Goal: Task Accomplishment & Management: Manage account settings

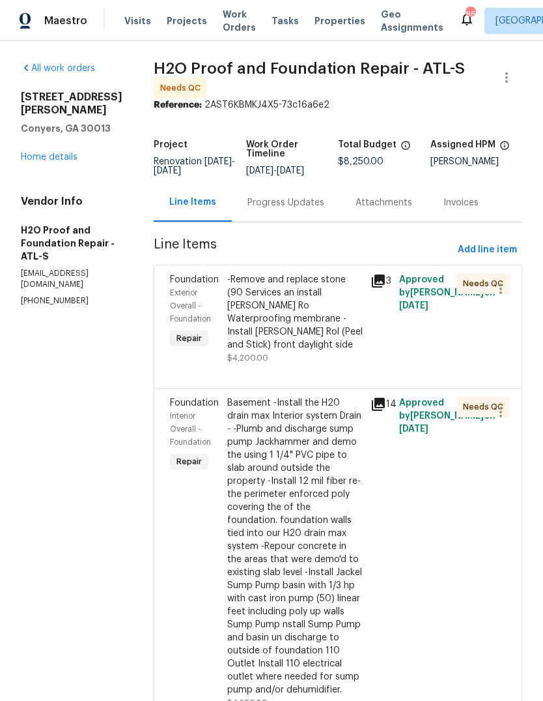
click at [248, 199] on div "Progress Updates" at bounding box center [286, 202] width 77 height 13
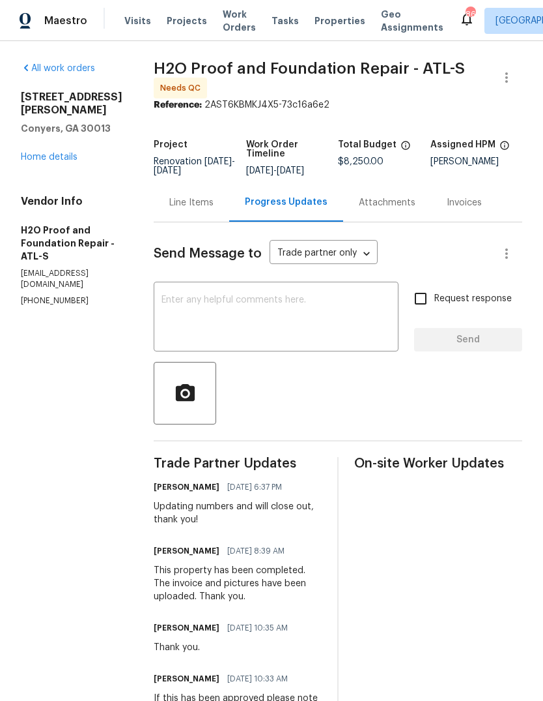
click at [360, 334] on textarea at bounding box center [276, 318] width 229 height 46
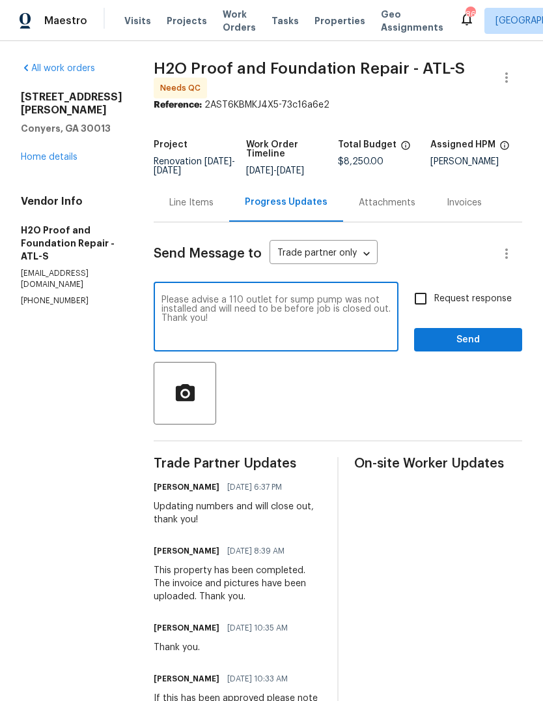
type textarea "Please advise a 110 outlet for sump pump was not installed and will need to be …"
click at [502, 335] on span "Send" at bounding box center [468, 340] width 87 height 16
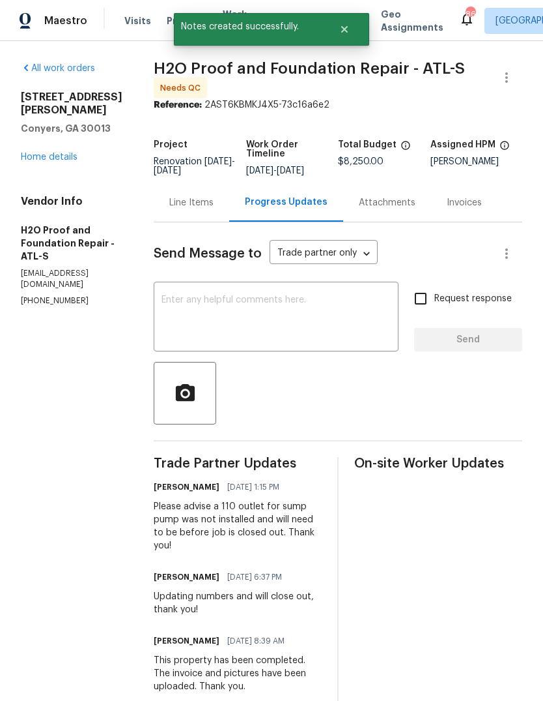
click at [42, 158] on link "Home details" at bounding box center [49, 156] width 57 height 9
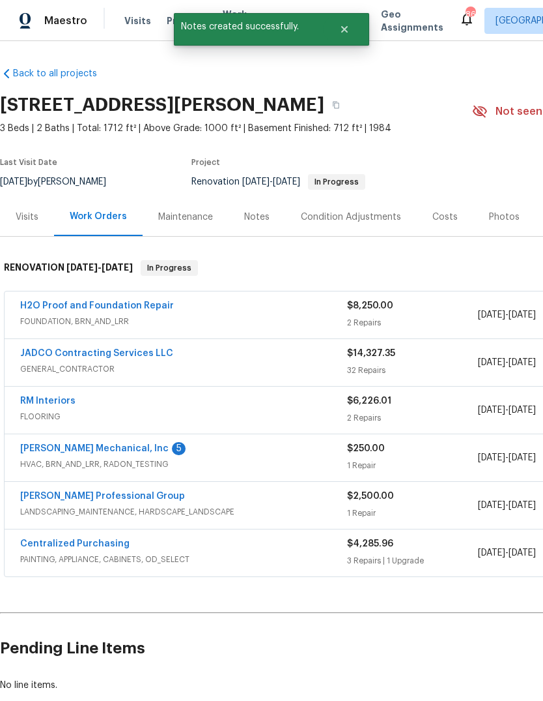
click at [60, 447] on link "[PERSON_NAME] Mechanical, Inc" at bounding box center [94, 448] width 149 height 9
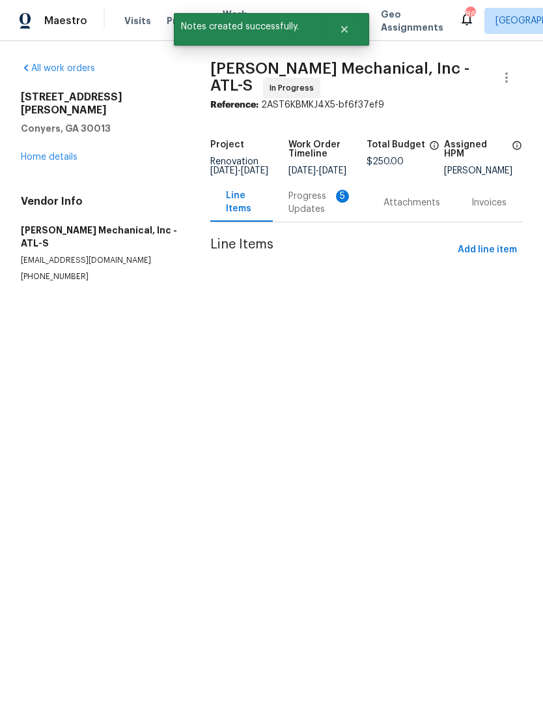
click at [331, 214] on div "Progress Updates 5" at bounding box center [321, 203] width 64 height 26
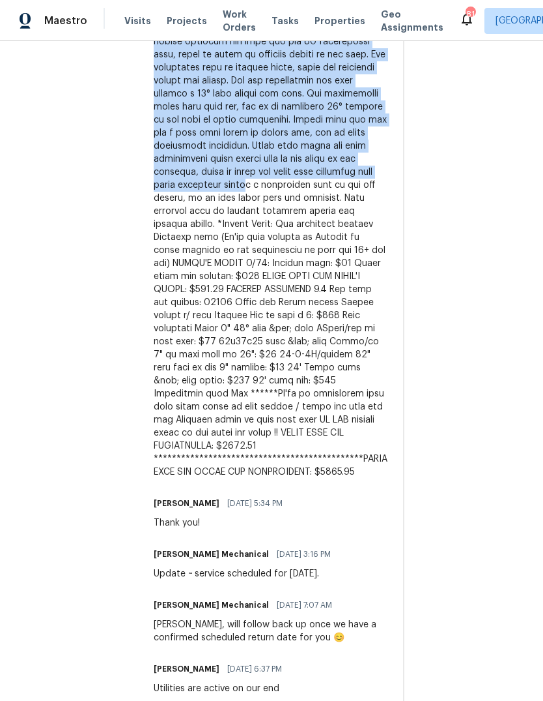
scroll to position [814, 0]
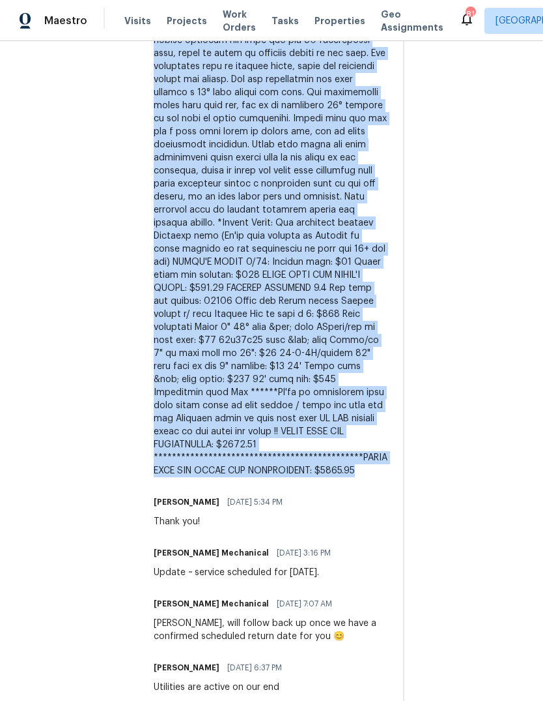
copy div "Lor ipsumd si ametcons adipis el sed doeiusm temp inci ut l 4 0/4 etd Magnaal E…"
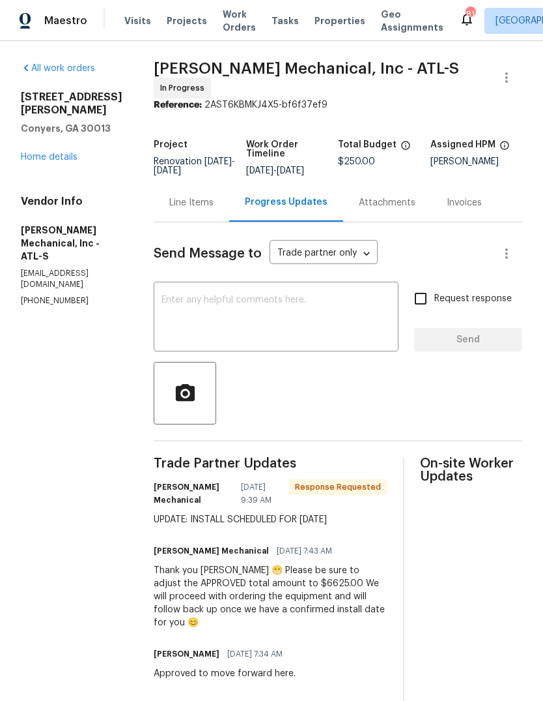
scroll to position [0, 0]
click at [203, 209] on div "Line Items" at bounding box center [191, 202] width 44 height 13
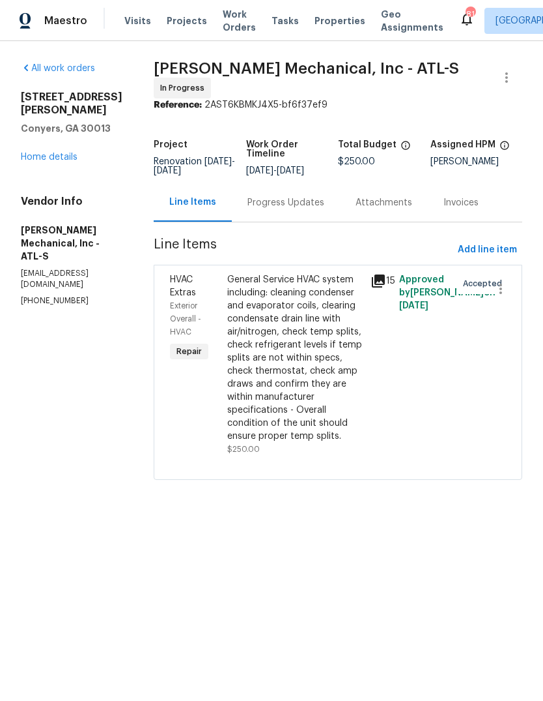
click at [331, 390] on div "General Service HVAC system including: cleaning condenser and evaporator coils,…" at bounding box center [295, 357] width 136 height 169
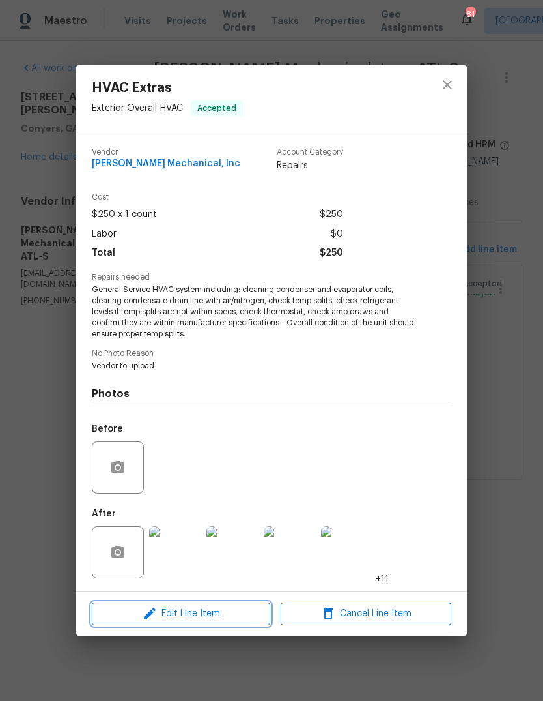
click at [259, 613] on span "Edit Line Item" at bounding box center [181, 613] width 171 height 16
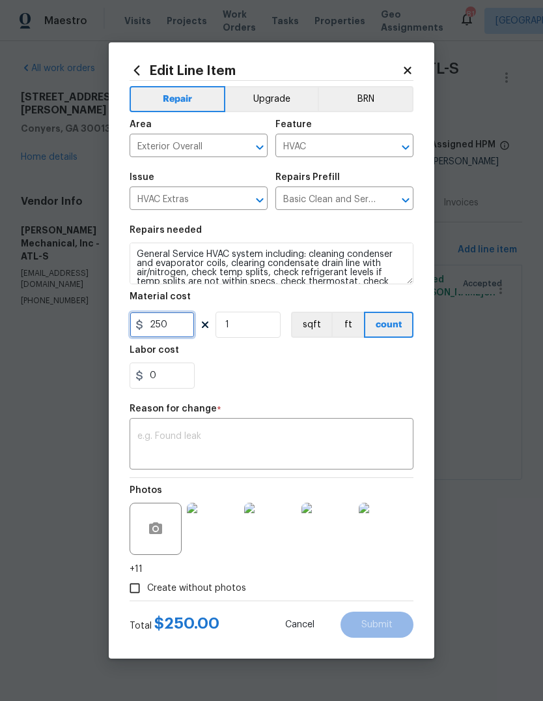
click at [171, 338] on input "250" at bounding box center [162, 324] width 65 height 26
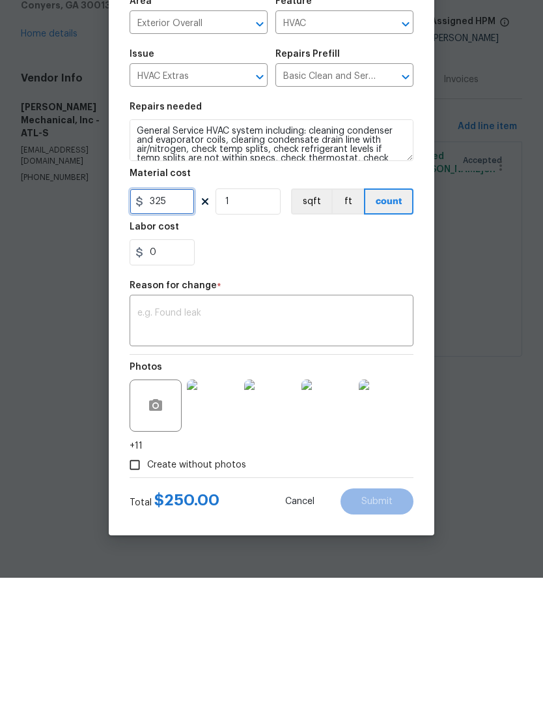
type input "325"
click at [368, 431] on textarea at bounding box center [272, 444] width 268 height 27
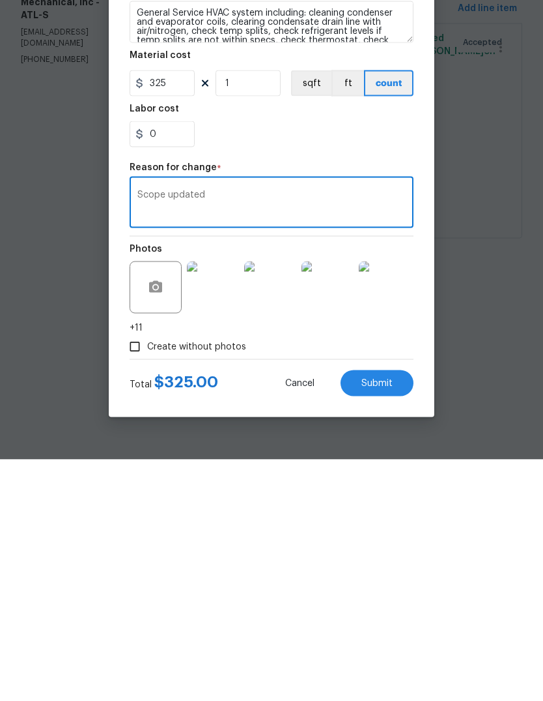
type textarea "Scope updated"
click at [400, 611] on button "Submit" at bounding box center [377, 624] width 73 height 26
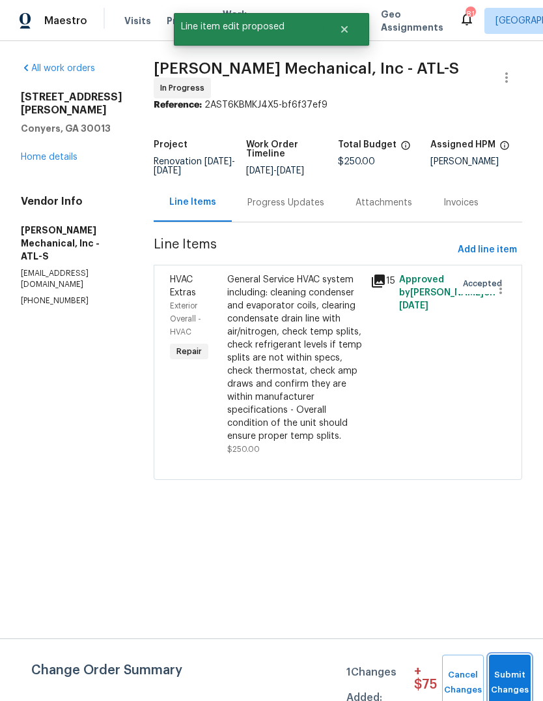
click at [512, 667] on button "Submit Changes" at bounding box center [510, 682] width 42 height 56
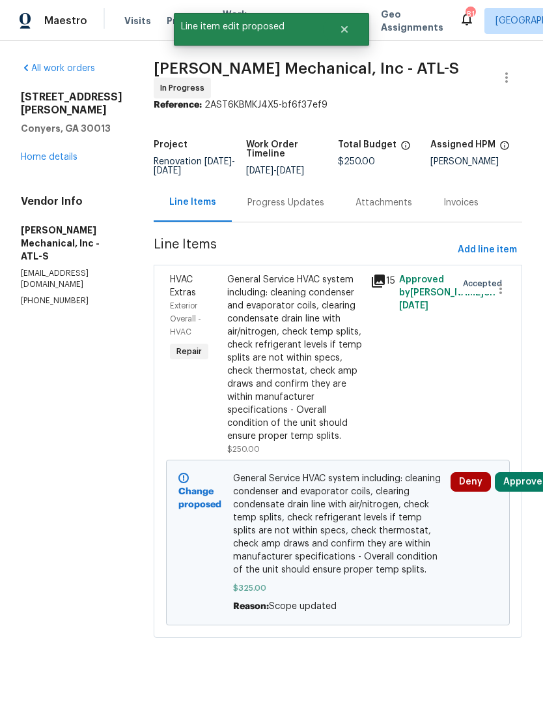
click at [325, 209] on div "Progress Updates" at bounding box center [286, 202] width 77 height 13
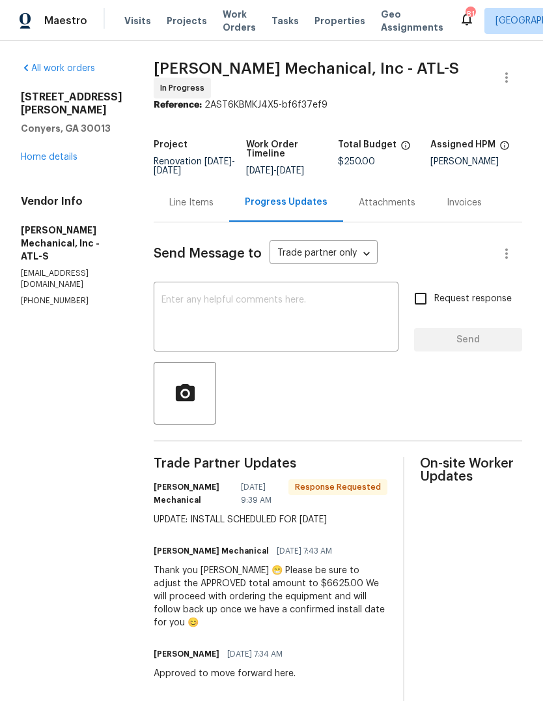
click at [214, 203] on div "Line Items" at bounding box center [191, 202] width 44 height 13
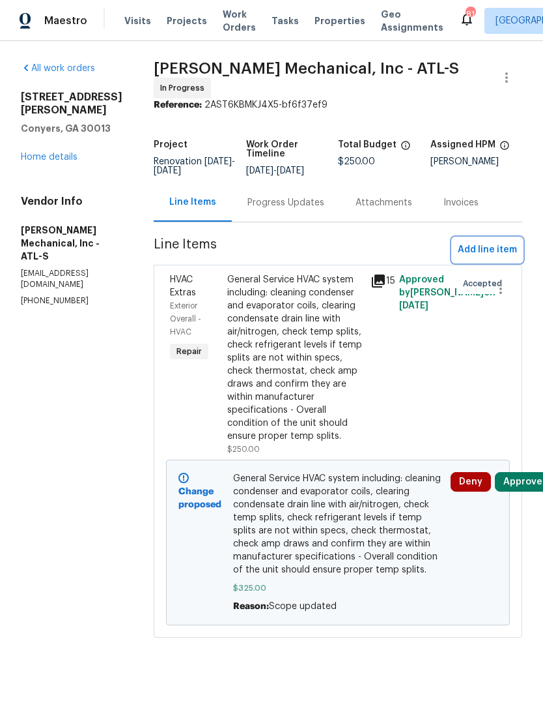
click at [495, 248] on span "Add line item" at bounding box center [487, 250] width 59 height 16
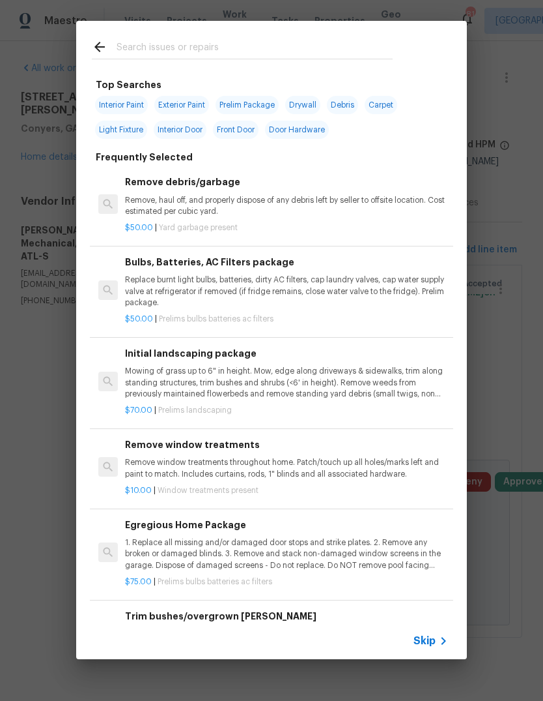
click at [355, 56] on input "text" at bounding box center [255, 49] width 276 height 20
type input "Hvac"
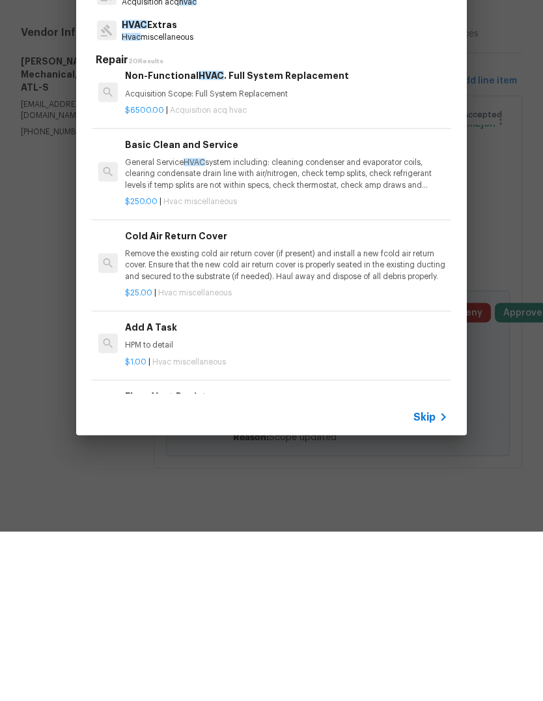
scroll to position [446, 0]
click at [146, 508] on p "HPM to detail" at bounding box center [286, 513] width 323 height 11
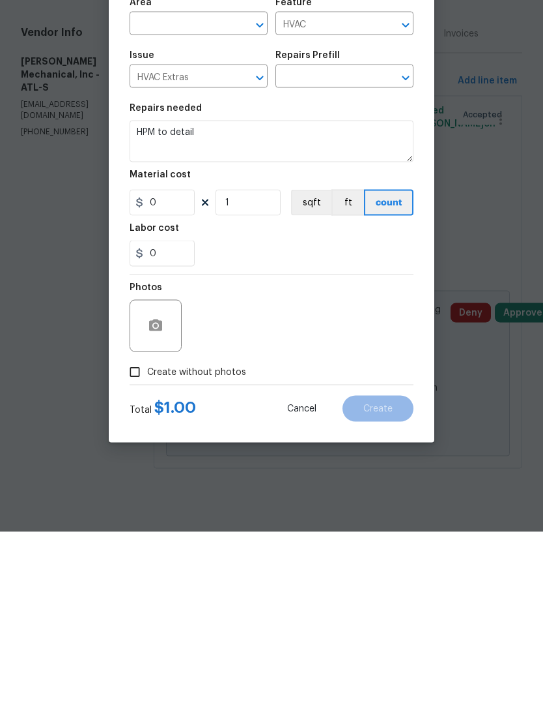
type input "Add A Task $1.00"
type input "1"
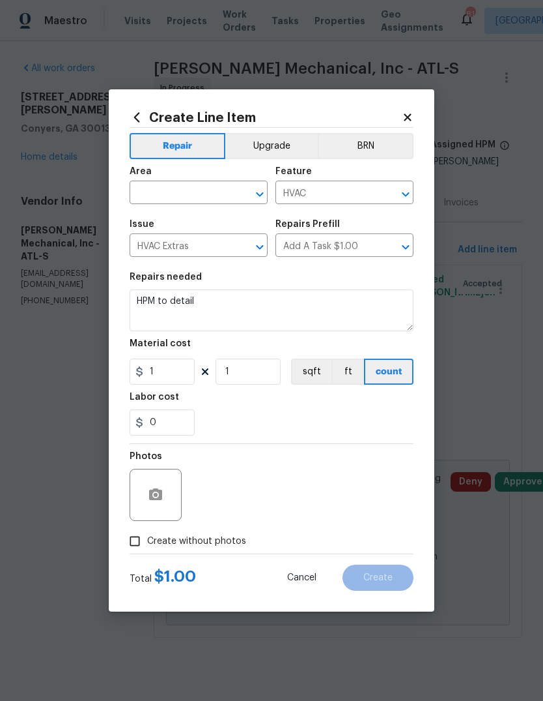
click at [163, 194] on input "text" at bounding box center [181, 194] width 102 height 20
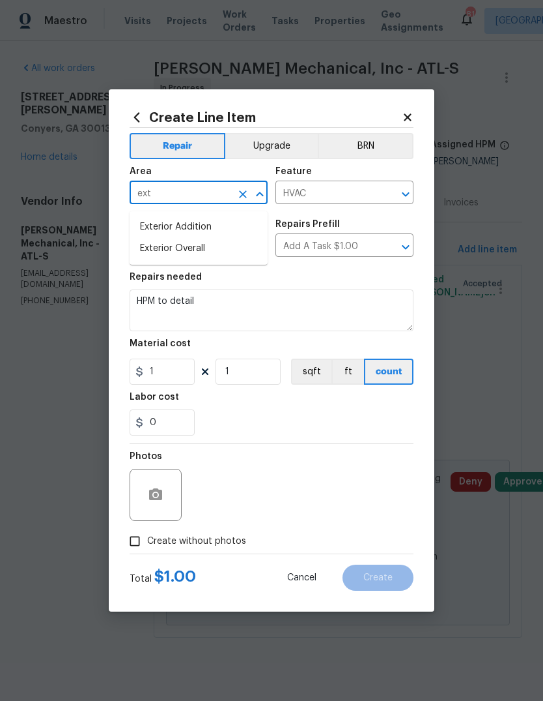
click at [152, 247] on li "Exterior Overall" at bounding box center [199, 249] width 138 height 22
type input "Exterior Overall"
click at [366, 309] on textarea "HPM to detail" at bounding box center [272, 310] width 284 height 42
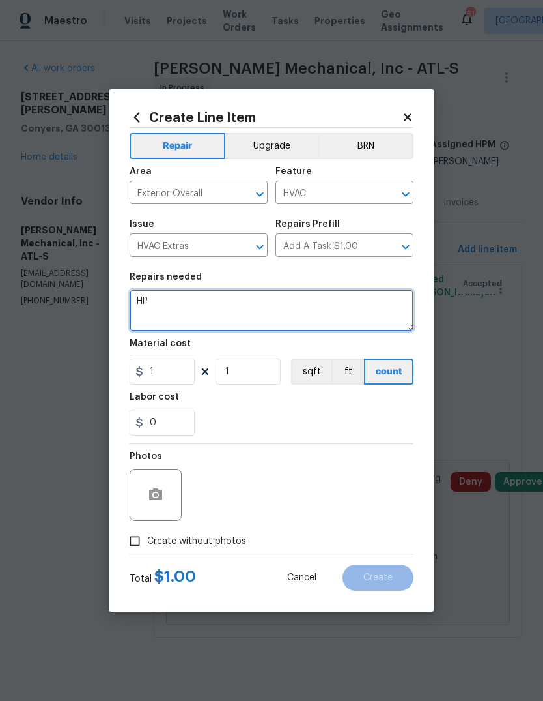
type textarea "H"
paste textarea "Lor ipsumd si ametcons adipis el sed doeiusm temp inci ut l 4 0/4 etd Magnaal E…"
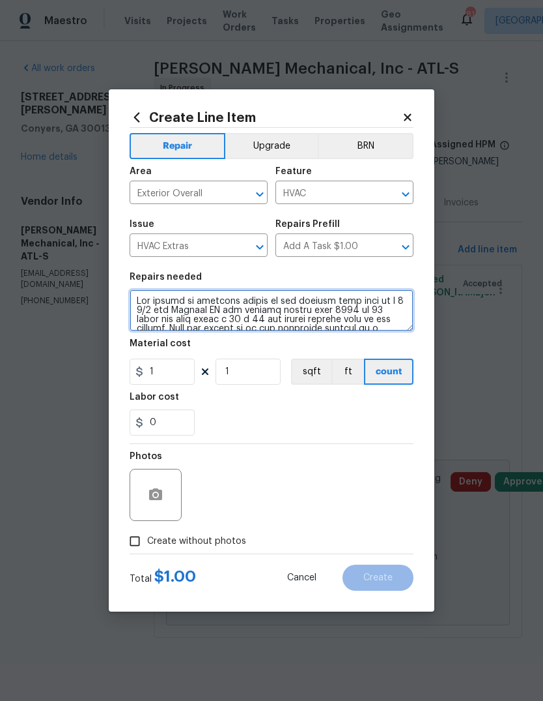
scroll to position [292, 0]
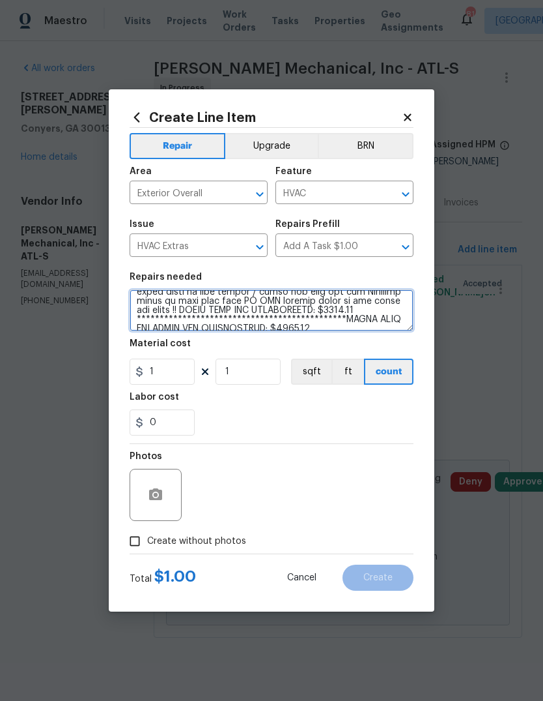
type textarea "Lor ipsumd si ametcons adipis el sed doeiusm temp inci ut l 4 0/4 etd Magnaal E…"
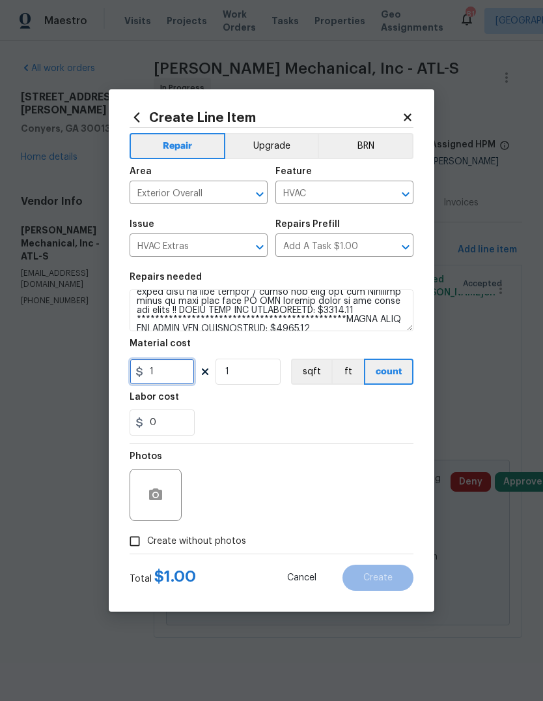
click at [166, 371] on input "1" at bounding box center [162, 371] width 65 height 26
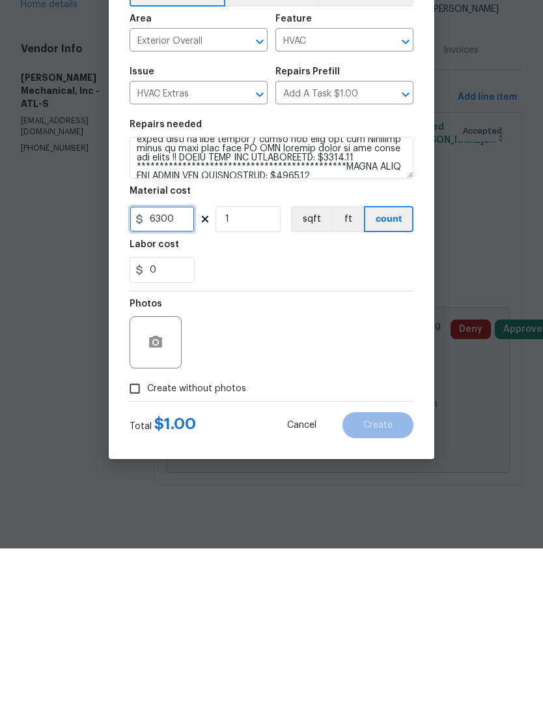
type input "6300"
click at [139, 529] on input "Create without photos" at bounding box center [135, 541] width 25 height 25
checkbox input "true"
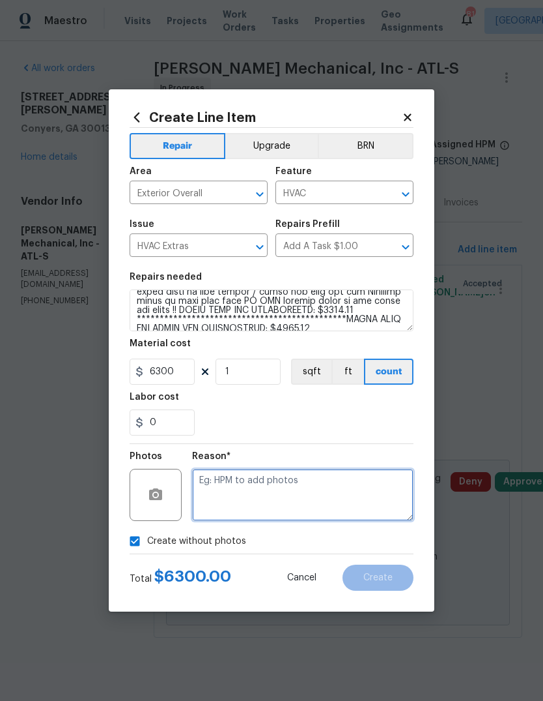
click at [352, 505] on textarea at bounding box center [303, 495] width 222 height 52
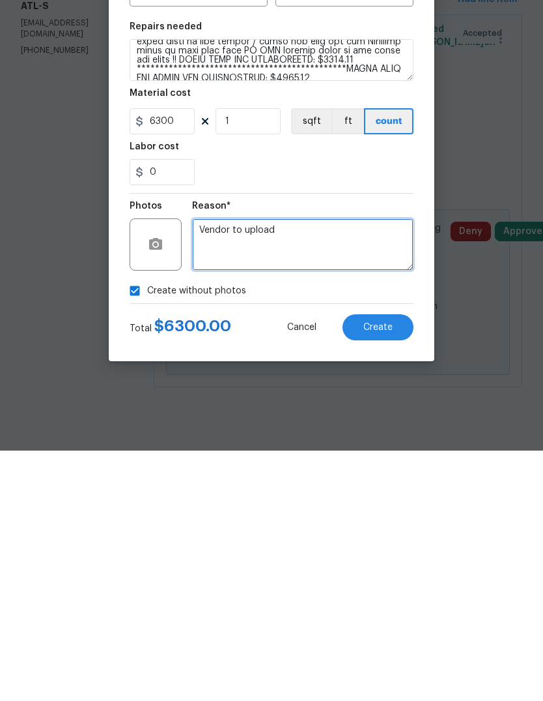
type textarea "Vendor to upload"
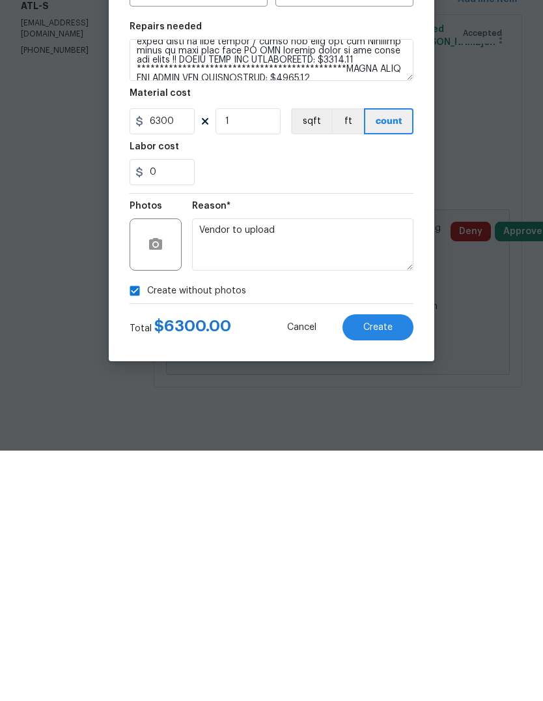
click at [389, 573] on span "Create" at bounding box center [378, 578] width 29 height 10
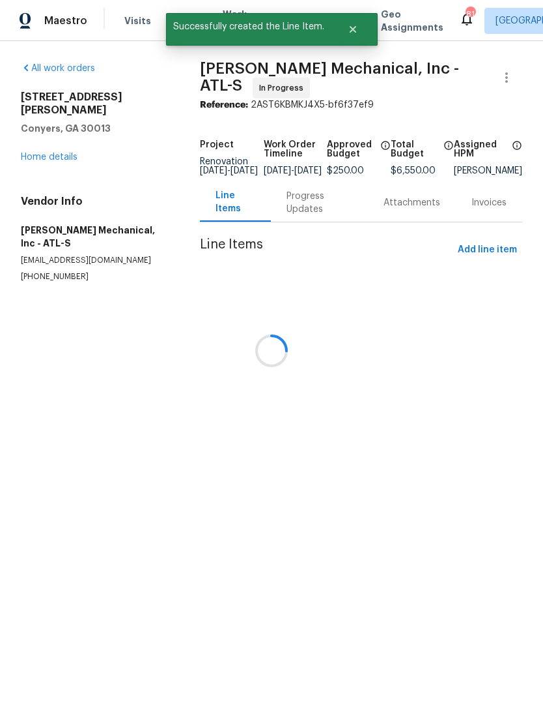
scroll to position [0, 0]
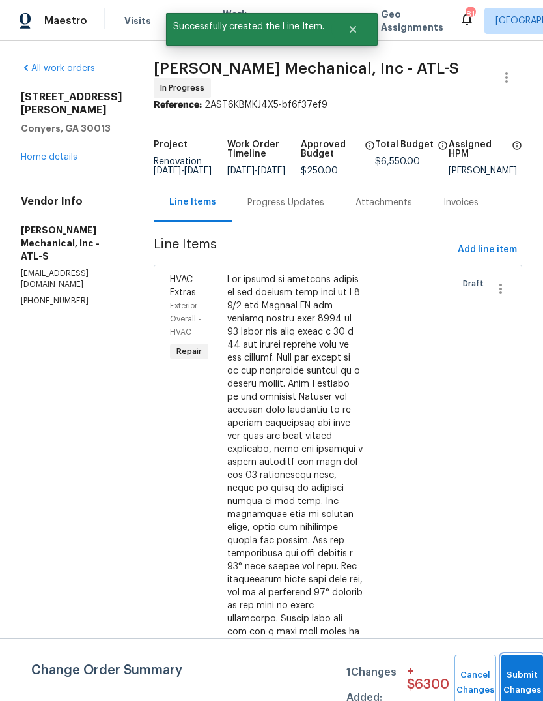
click at [523, 661] on button "Submit Changes" at bounding box center [523, 682] width 42 height 56
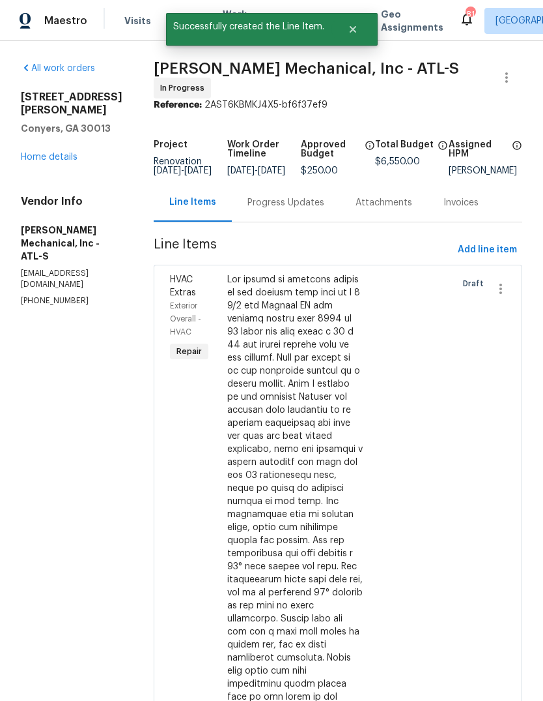
click at [53, 152] on link "Home details" at bounding box center [49, 156] width 57 height 9
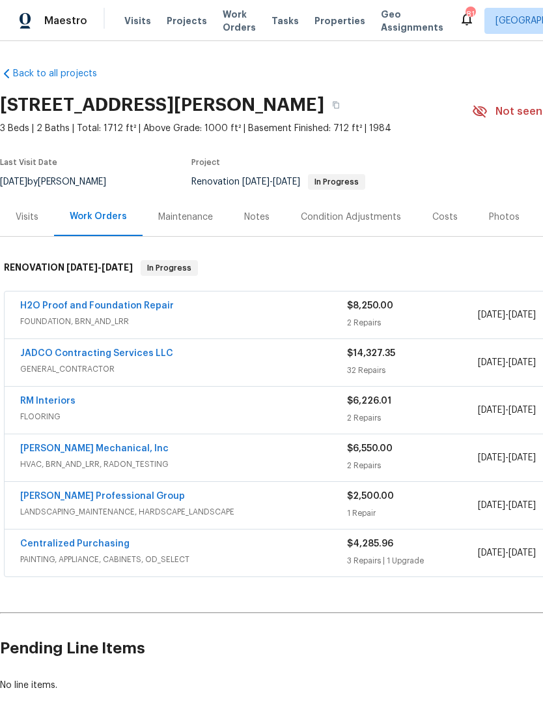
click at [132, 356] on link "JADCO Contracting Services LLC" at bounding box center [96, 353] width 153 height 9
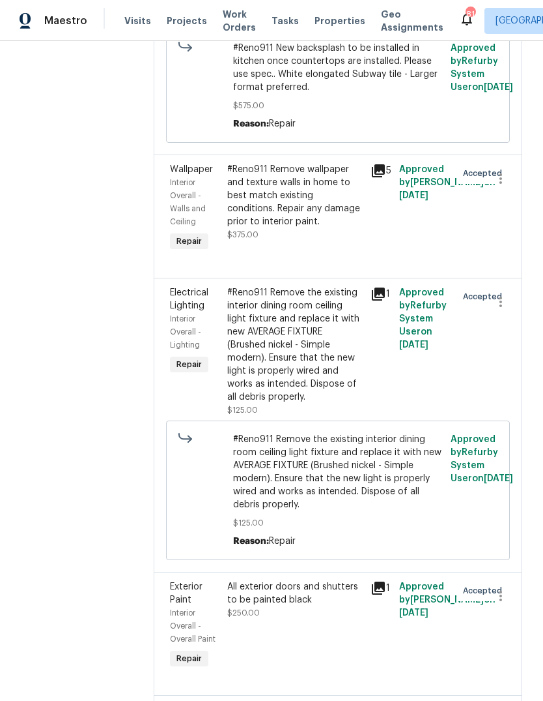
scroll to position [2518, 0]
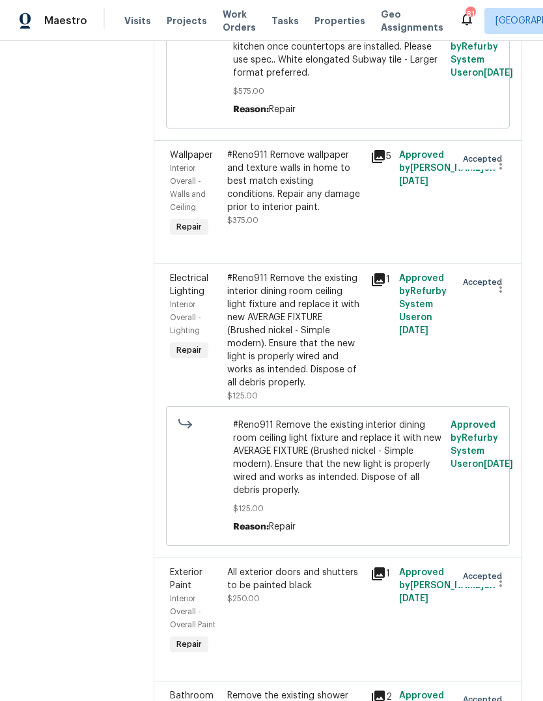
click at [336, 214] on div "#Reno911 Remove wallpaper and texture walls in home to best match existing cond…" at bounding box center [295, 181] width 136 height 65
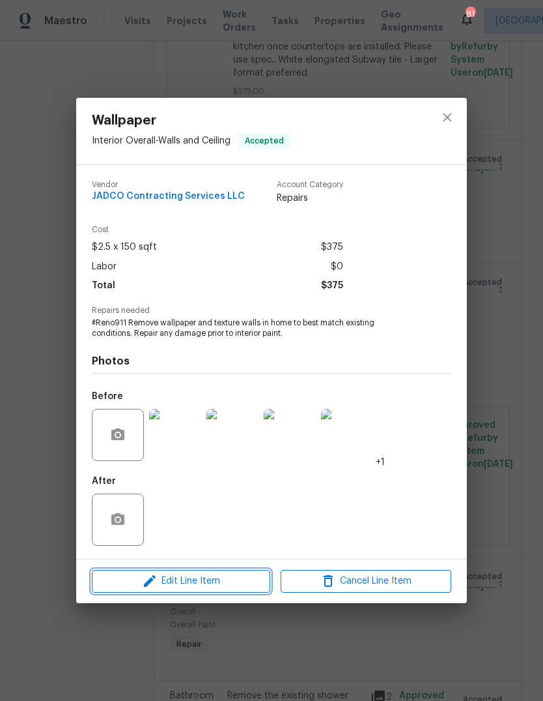
click at [234, 587] on span "Edit Line Item" at bounding box center [181, 581] width 171 height 16
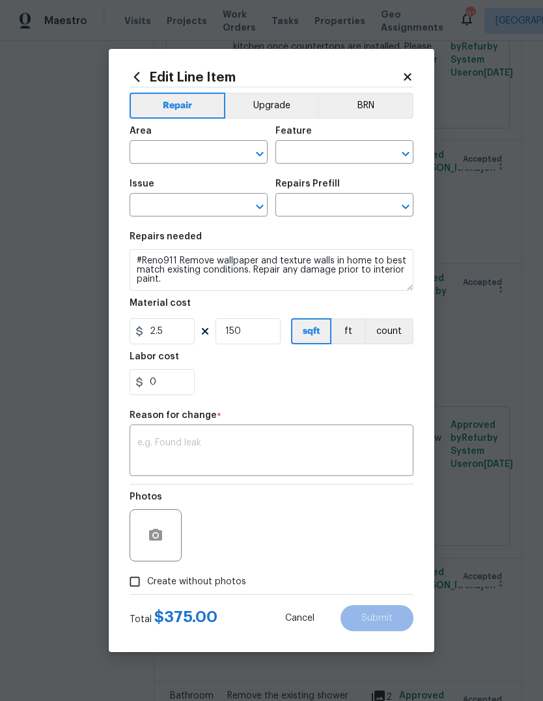
type input "Interior Overall"
type input "Walls and Ceiling"
type input "Wallpaper"
type input "Remove Wallpaper $2.50"
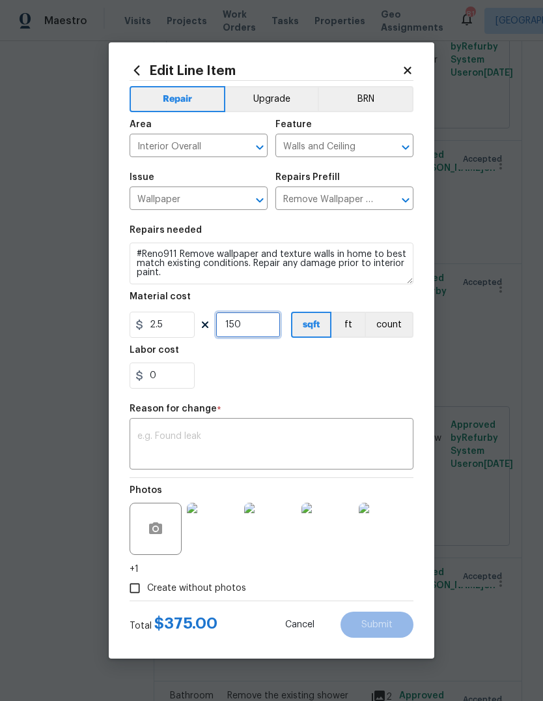
click at [265, 329] on input "150" at bounding box center [248, 324] width 65 height 26
click at [179, 334] on input "2.5" at bounding box center [162, 324] width 65 height 26
type input "595"
click at [261, 326] on input "150" at bounding box center [248, 324] width 65 height 26
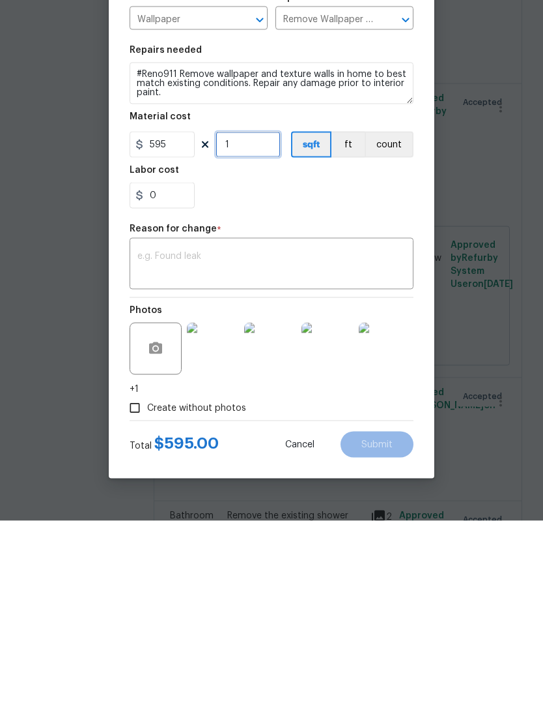
type input "1"
click at [381, 431] on textarea at bounding box center [272, 444] width 268 height 27
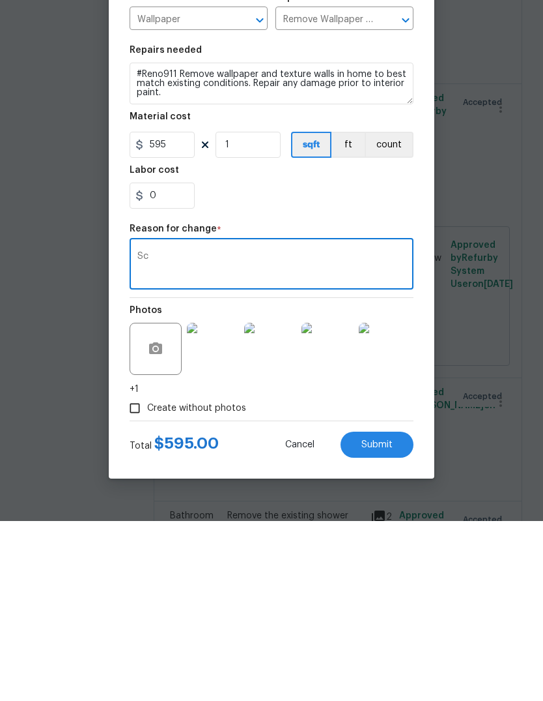
type textarea "S"
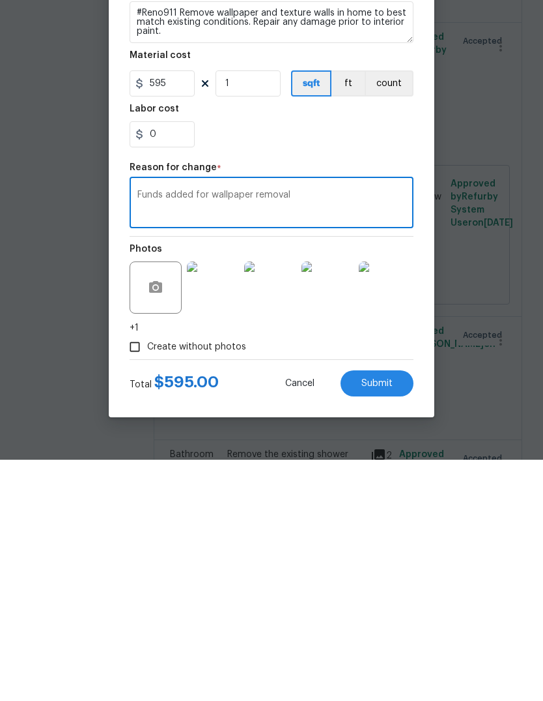
type textarea "Funds added for wallpaper removal"
click at [392, 611] on button "Submit" at bounding box center [377, 624] width 73 height 26
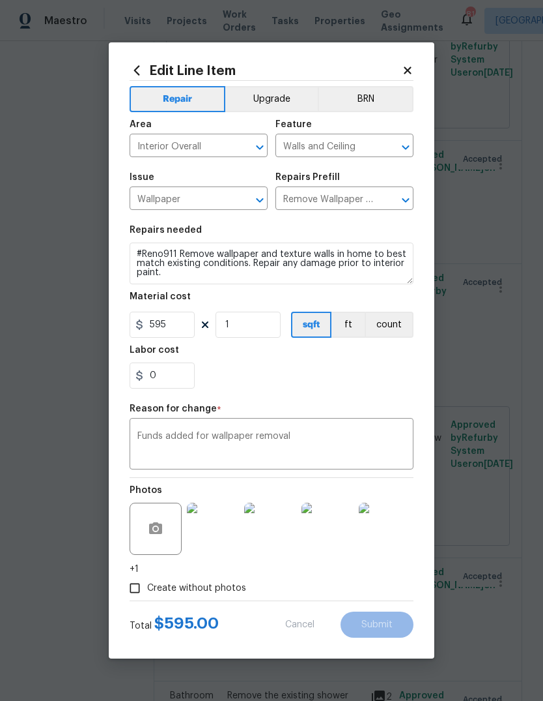
type input "2.5"
type input "150"
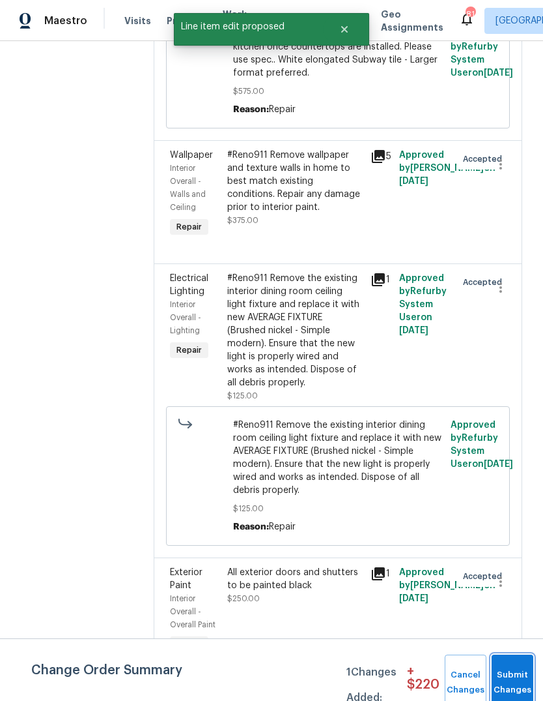
click at [515, 672] on button "Submit Changes" at bounding box center [513, 682] width 42 height 56
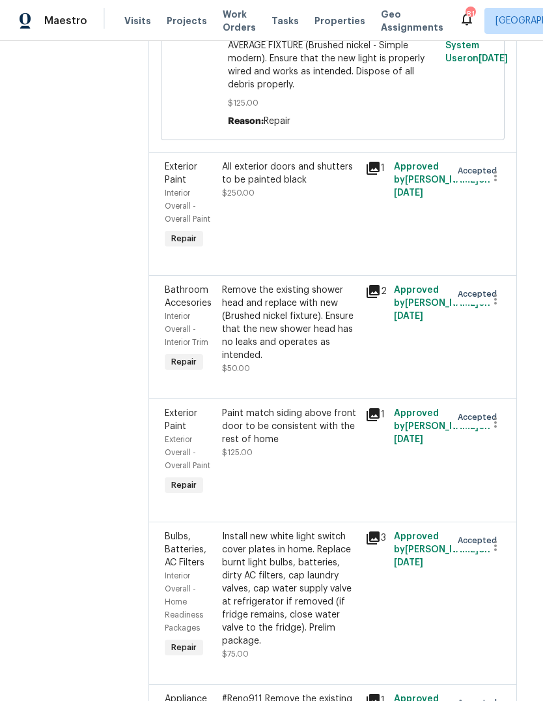
scroll to position [3017, 5]
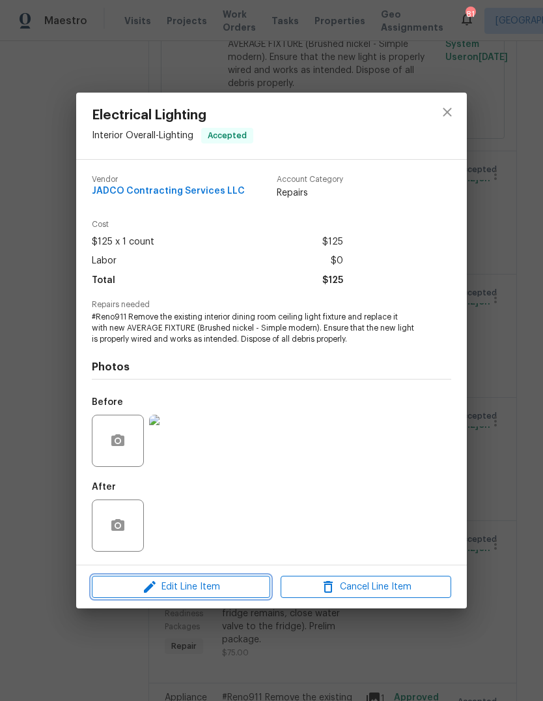
click at [175, 590] on span "Edit Line Item" at bounding box center [181, 587] width 171 height 16
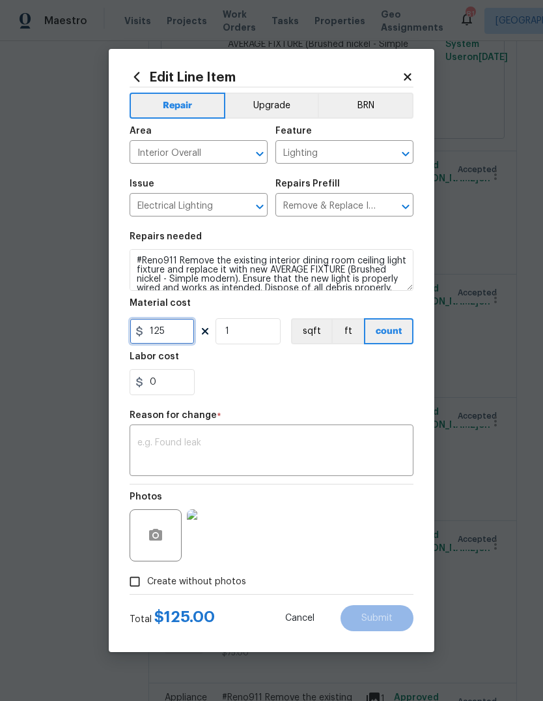
click at [164, 335] on input "125" at bounding box center [162, 331] width 65 height 26
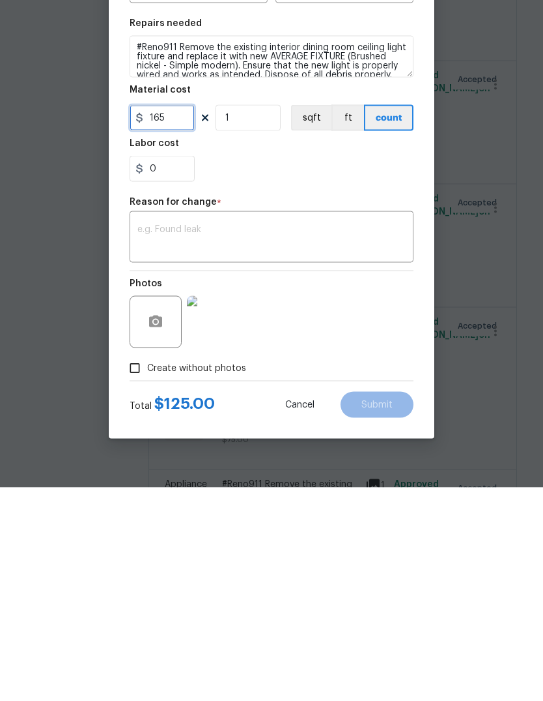
type input "165"
click at [387, 438] on textarea at bounding box center [272, 451] width 268 height 27
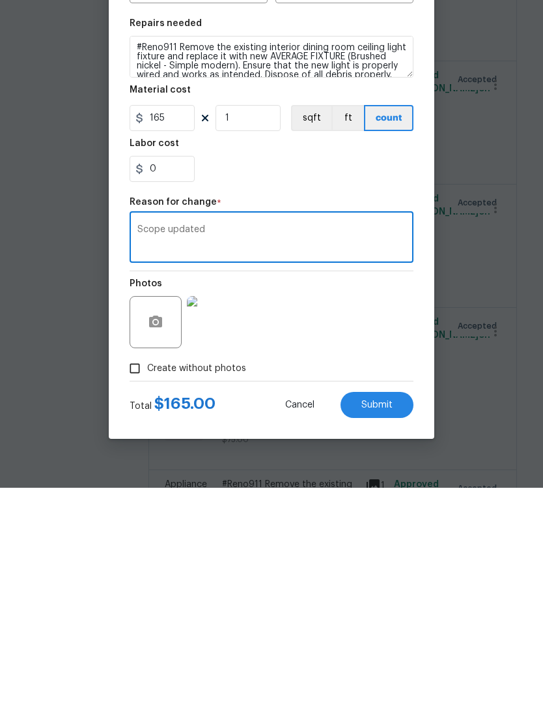
type textarea "Scope updated"
click at [394, 605] on button "Submit" at bounding box center [377, 618] width 73 height 26
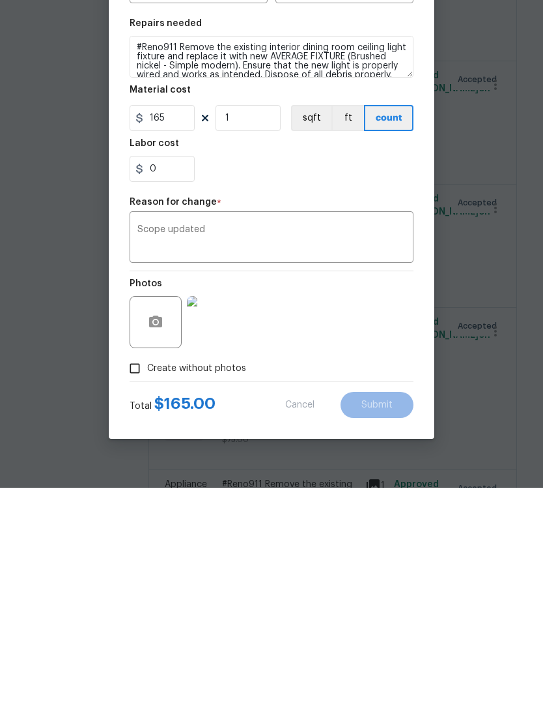
scroll to position [49, 0]
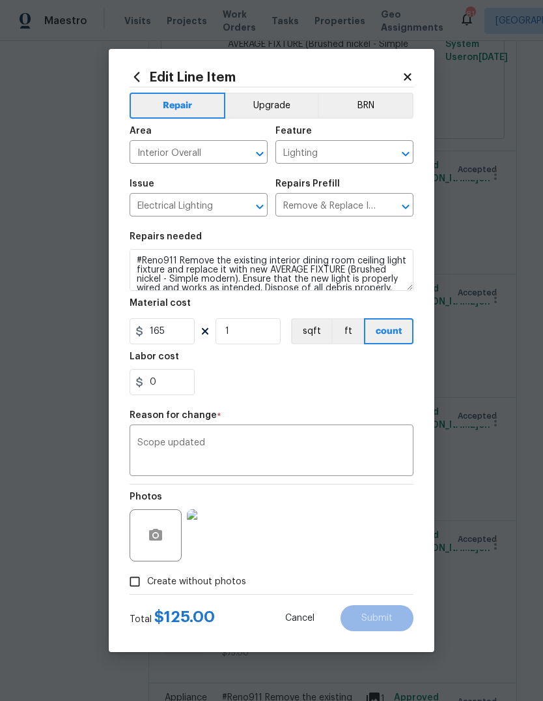
type input "125"
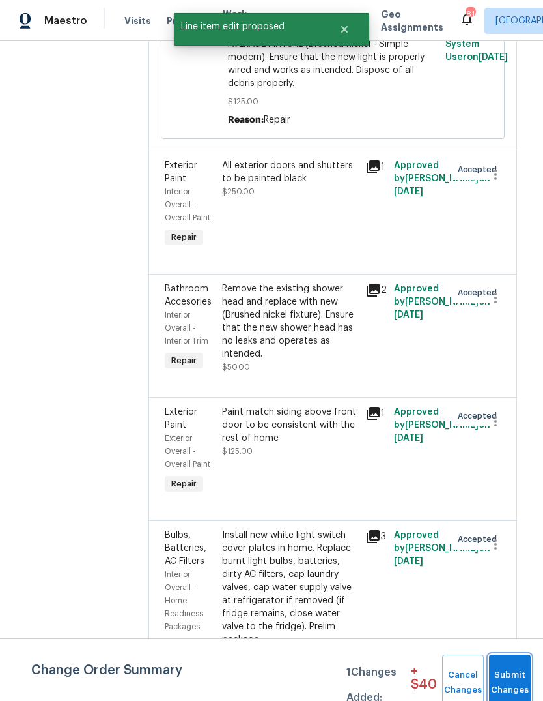
click at [515, 668] on span "Submit Changes" at bounding box center [510, 682] width 29 height 30
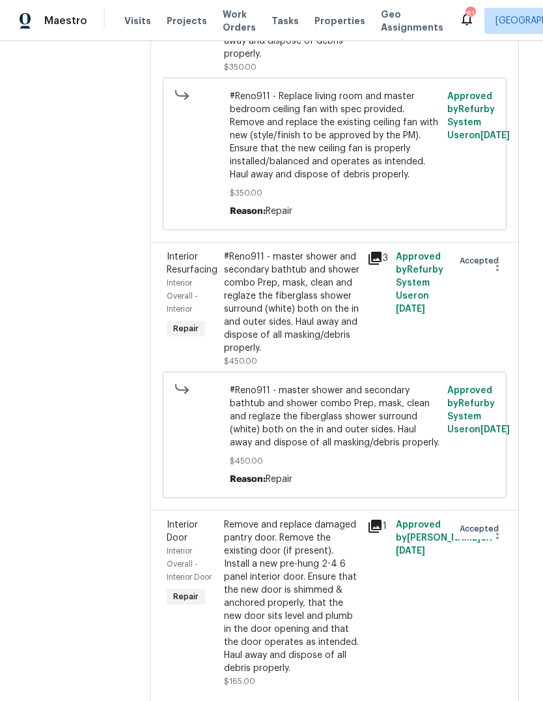
scroll to position [4433, 3]
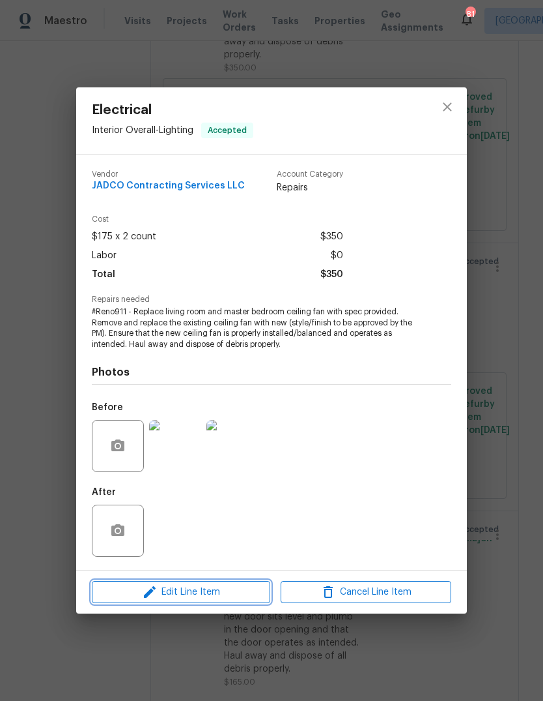
click at [152, 598] on icon "button" at bounding box center [150, 592] width 16 height 16
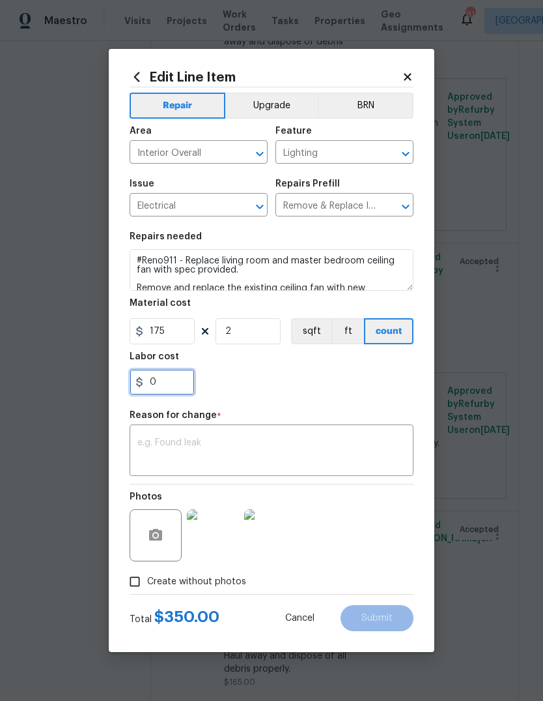
click at [162, 383] on input "0" at bounding box center [162, 382] width 65 height 26
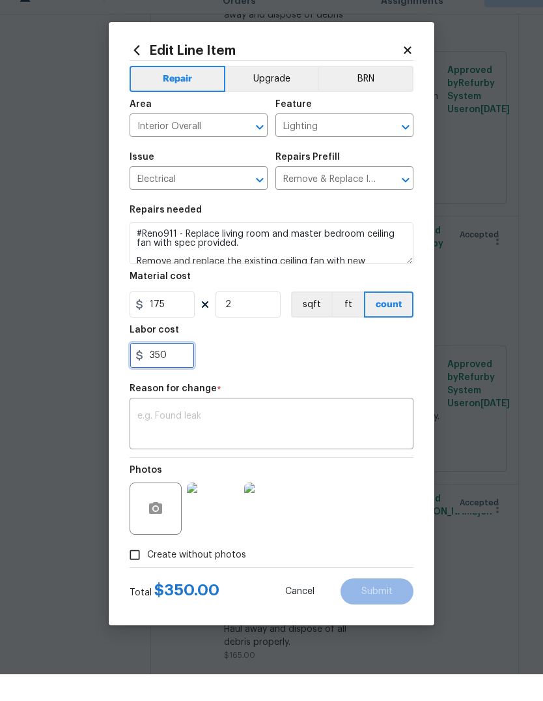
type input "350"
click at [383, 438] on textarea at bounding box center [272, 451] width 268 height 27
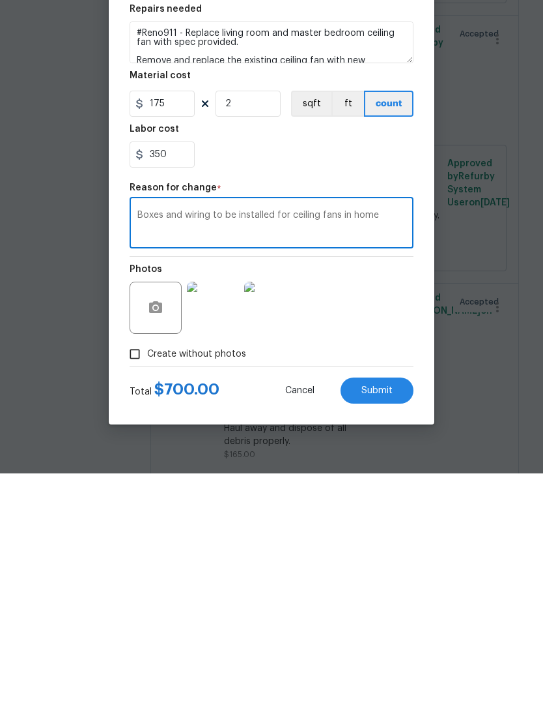
type textarea "Boxes and wiring to be installed for ceiling fans in home"
click at [390, 613] on span "Submit" at bounding box center [377, 618] width 31 height 10
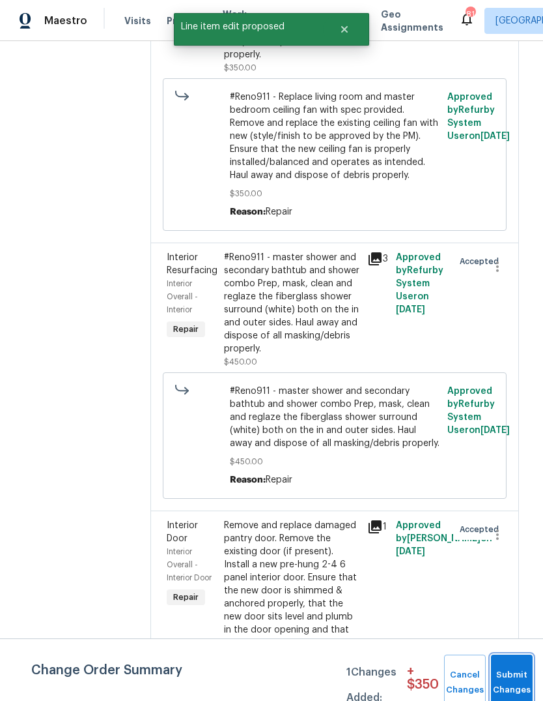
click at [520, 672] on button "Submit Changes" at bounding box center [512, 682] width 42 height 56
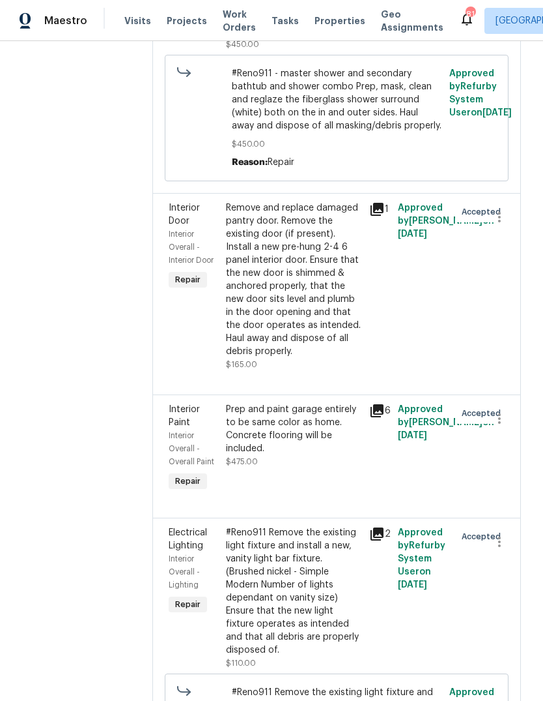
scroll to position [4914, 1]
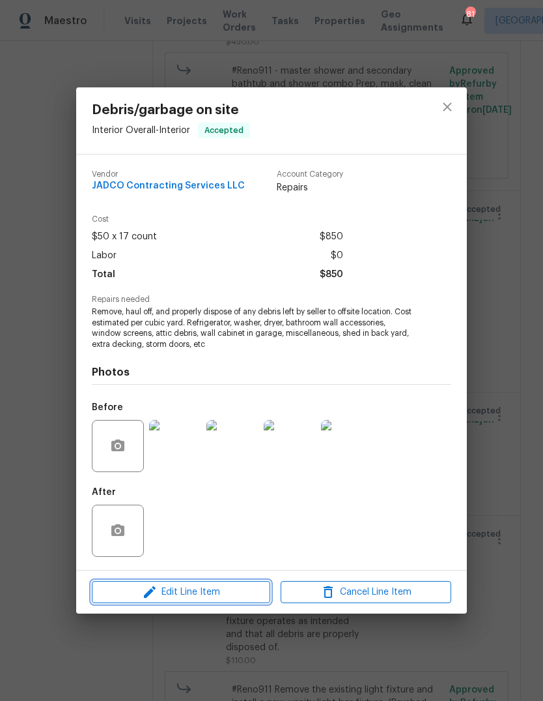
click at [149, 594] on icon "button" at bounding box center [150, 592] width 12 height 12
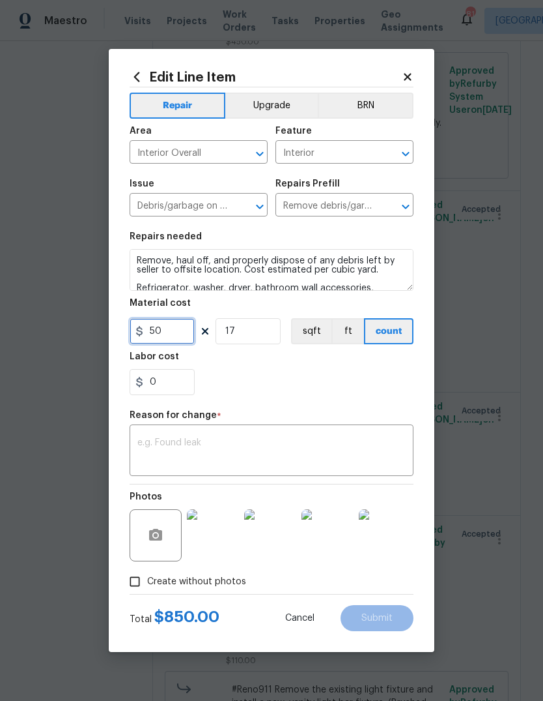
click at [162, 339] on input "50" at bounding box center [162, 331] width 65 height 26
type input "1350"
click at [269, 344] on input "17" at bounding box center [248, 331] width 65 height 26
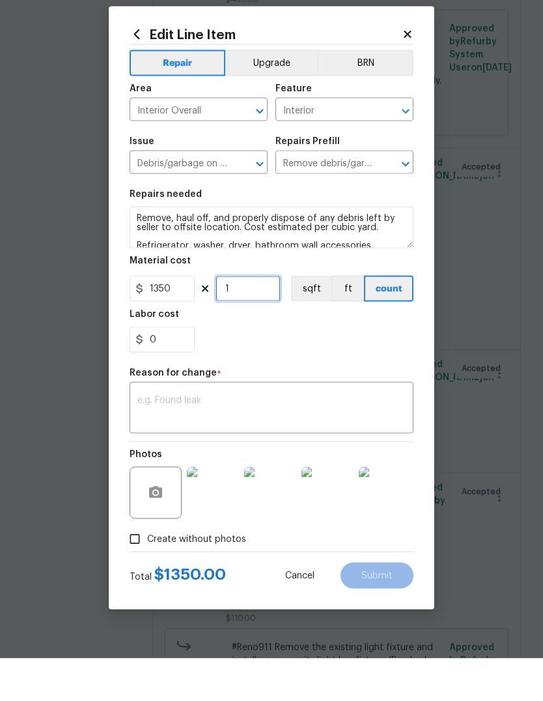
type input "1"
click at [364, 438] on textarea at bounding box center [272, 451] width 268 height 27
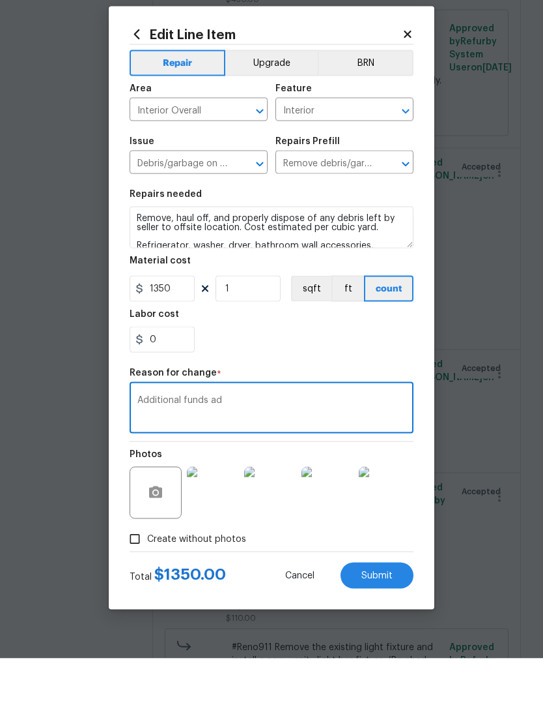
type textarea "Additional funds ad"
click at [413, 71] on icon at bounding box center [408, 77] width 12 height 12
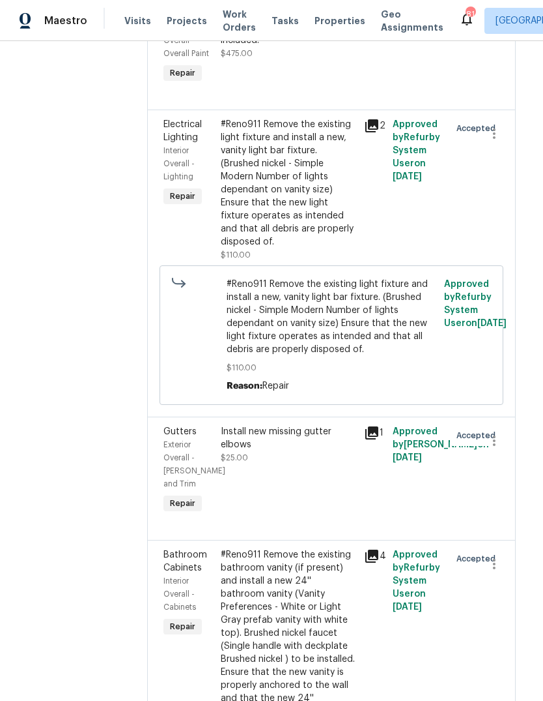
scroll to position [5320, 7]
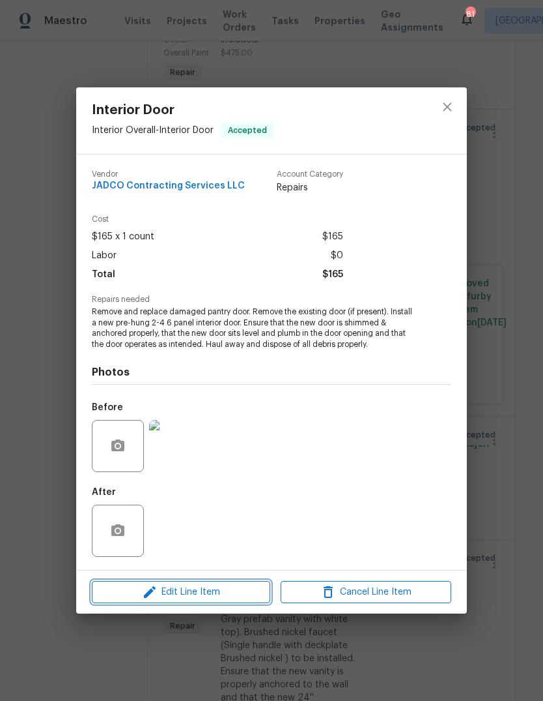
click at [180, 594] on span "Edit Line Item" at bounding box center [181, 592] width 171 height 16
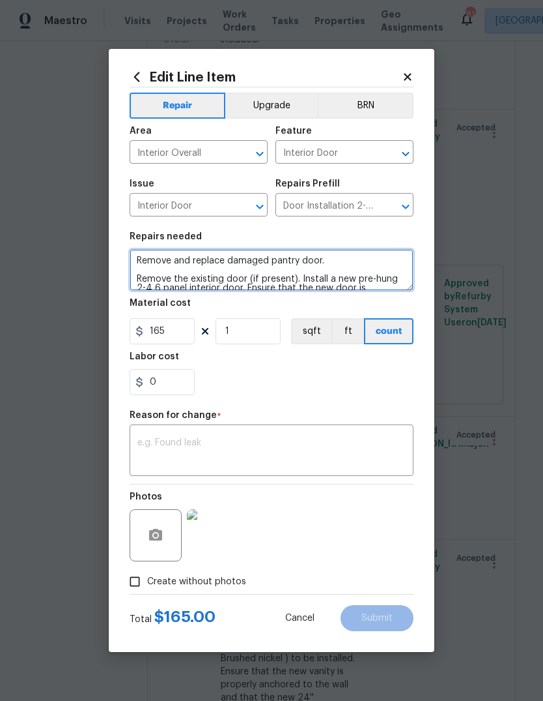
click at [343, 265] on textarea "Remove and replace damaged pantry door. Remove the existing door (if present). …" at bounding box center [272, 270] width 284 height 42
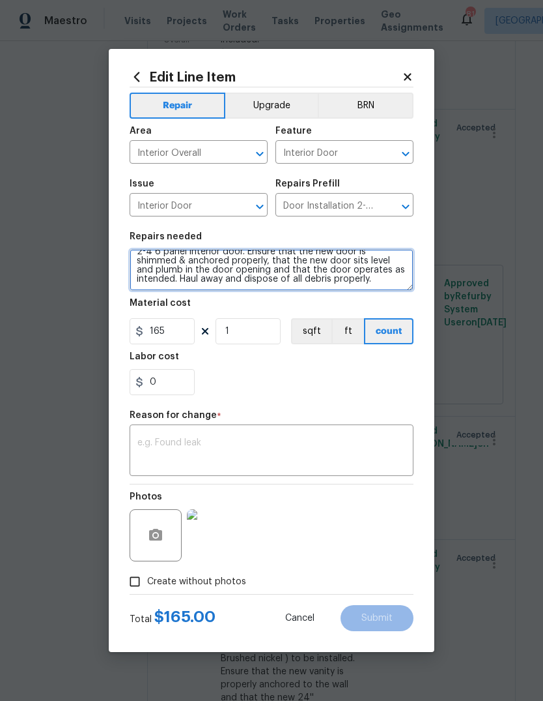
click at [347, 287] on textarea "Remove and replace damaged pantry door. Remove the existing door (if present). …" at bounding box center [272, 270] width 284 height 42
click at [353, 279] on textarea "Remove and replace damaged pantry door. Remove the existing door (if present). …" at bounding box center [272, 270] width 284 height 42
click at [353, 283] on textarea "Remove and replace damaged pantry door. Remove the existing door (if present). …" at bounding box center [272, 270] width 284 height 42
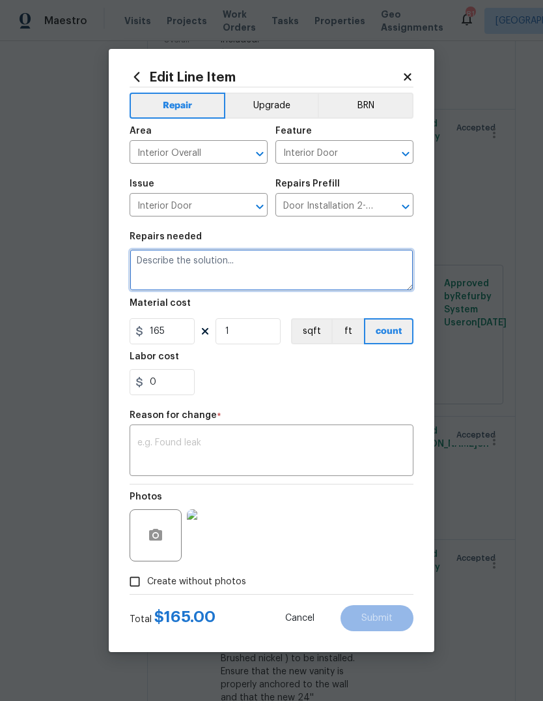
scroll to position [0, 0]
type textarea "repair damaged interior doors in home prior to painting"
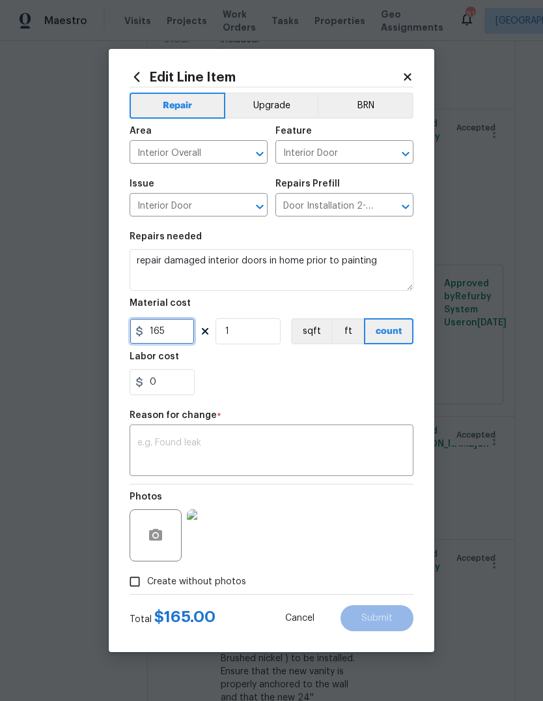
click at [172, 334] on input "165" at bounding box center [162, 331] width 65 height 26
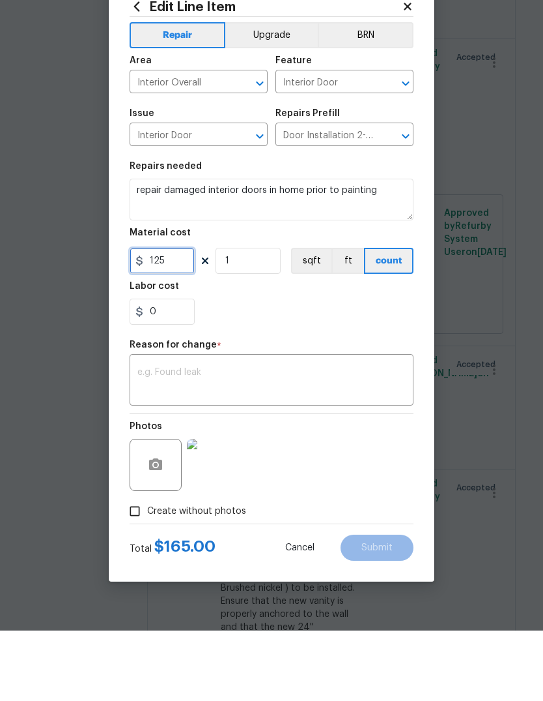
type input "125"
click at [371, 438] on textarea at bounding box center [272, 451] width 268 height 27
click at [181, 318] on input "125" at bounding box center [162, 331] width 65 height 26
click at [167, 438] on textarea at bounding box center [272, 451] width 268 height 27
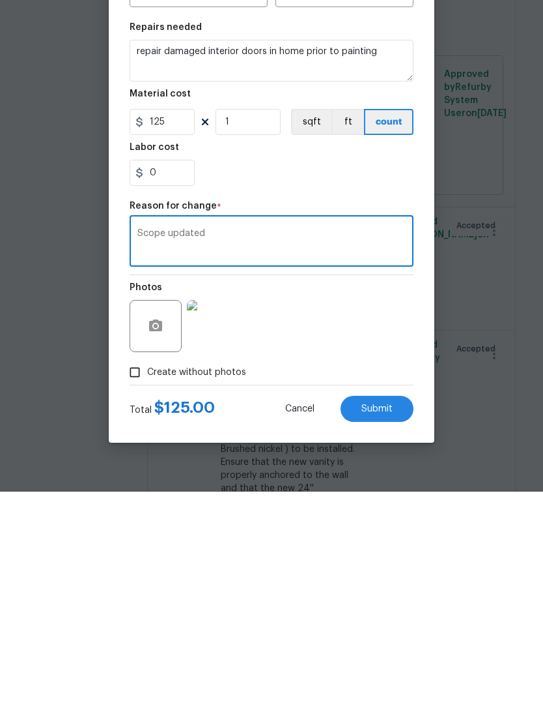
type textarea "Scope updated"
click at [181, 318] on input "125" at bounding box center [162, 331] width 65 height 26
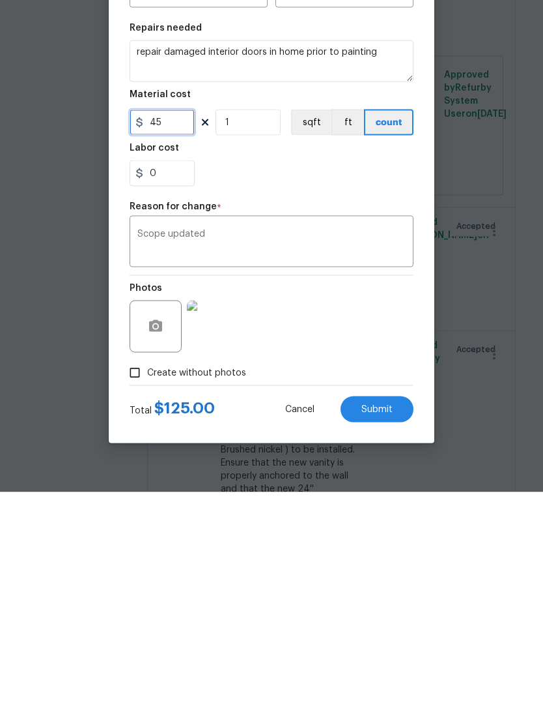
type input "45"
click at [248, 318] on input "1" at bounding box center [248, 331] width 65 height 26
type input "3"
click at [392, 613] on span "Submit" at bounding box center [377, 618] width 31 height 10
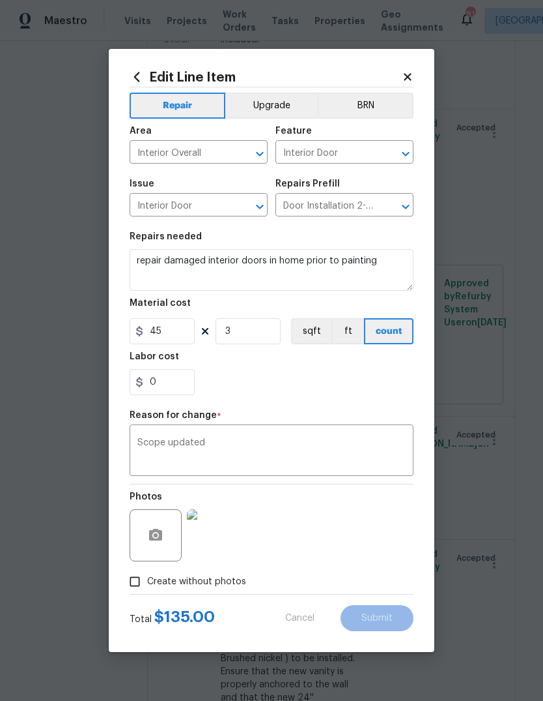
type textarea "Remove and replace damaged pantry door. Remove the existing door (if present). …"
type input "1"
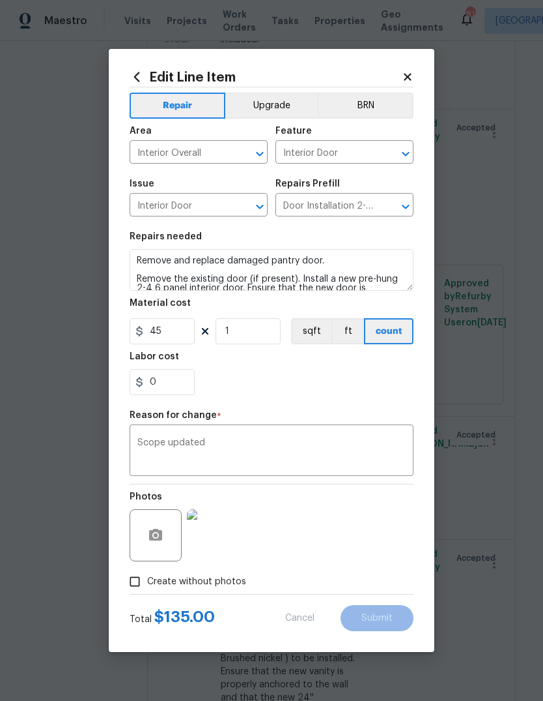
type input "165"
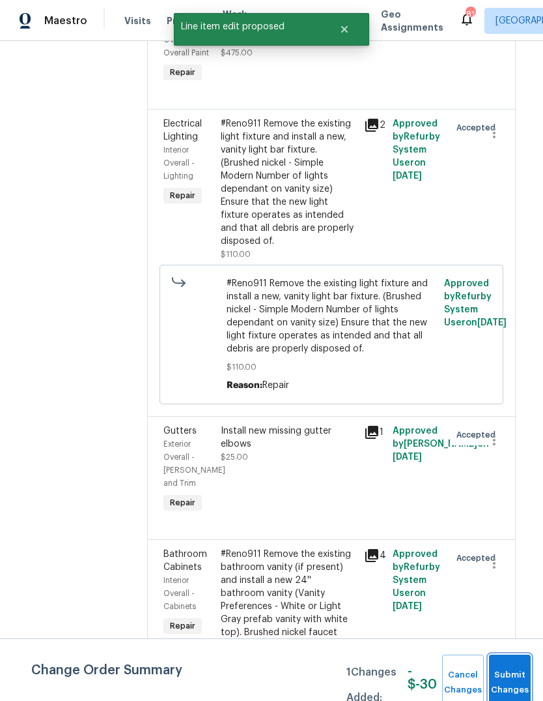
click at [521, 670] on button "Submit Changes" at bounding box center [510, 682] width 42 height 56
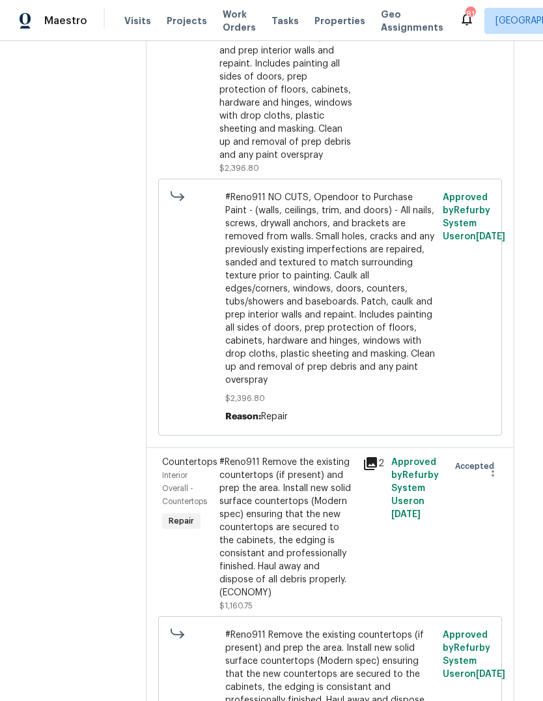
scroll to position [7727, 10]
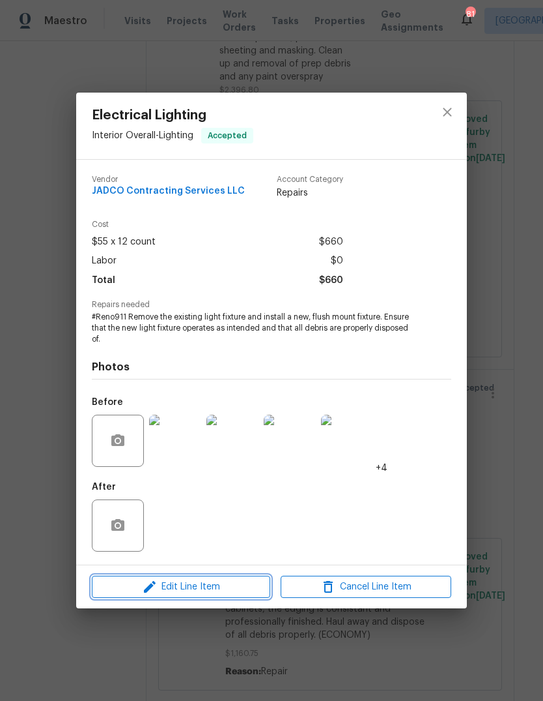
click at [245, 583] on span "Edit Line Item" at bounding box center [181, 587] width 171 height 16
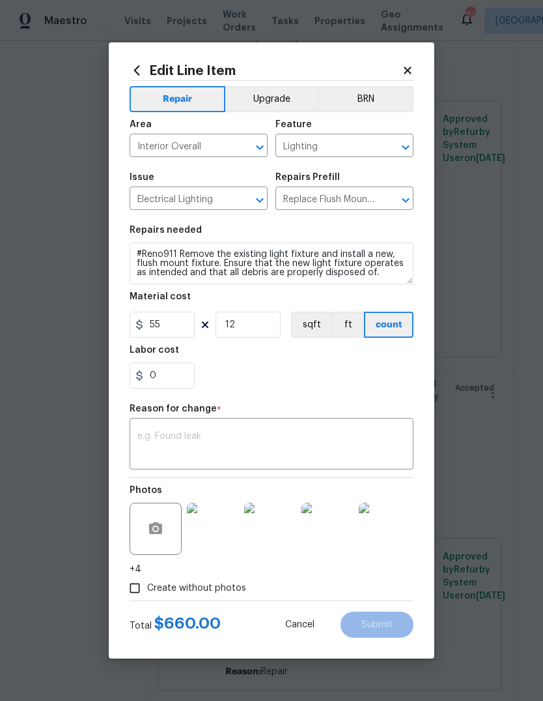
click at [409, 66] on icon at bounding box center [408, 71] width 12 height 12
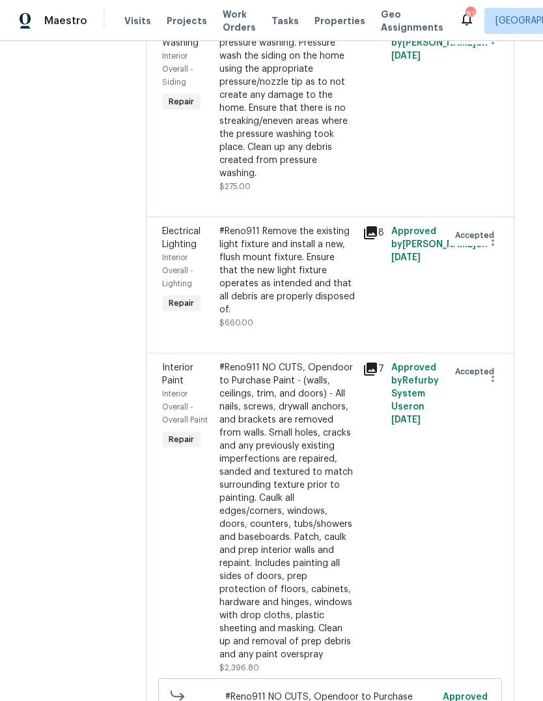
scroll to position [7149, 10]
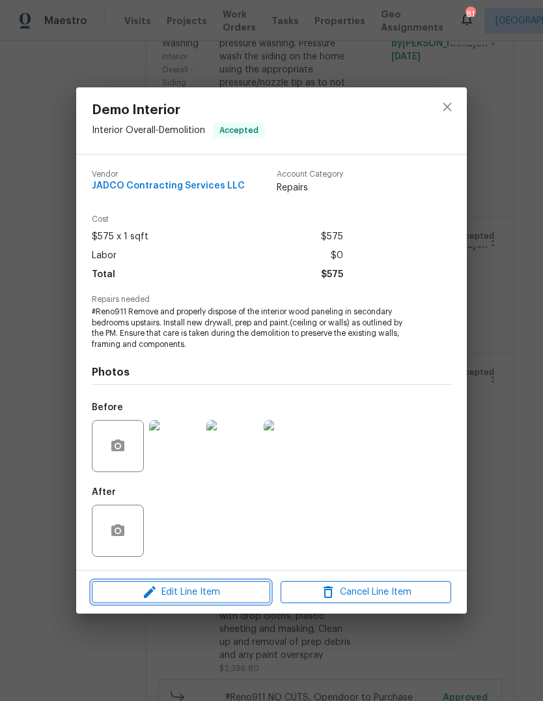
click at [167, 597] on span "Edit Line Item" at bounding box center [181, 592] width 171 height 16
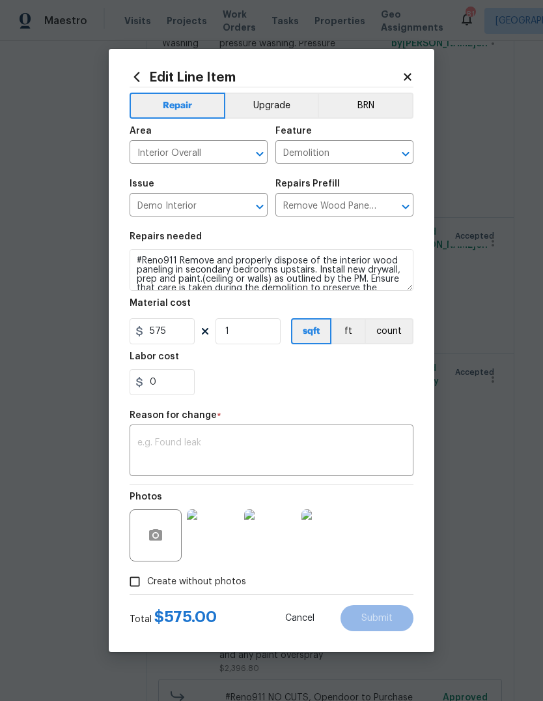
click at [374, 441] on textarea at bounding box center [272, 451] width 268 height 27
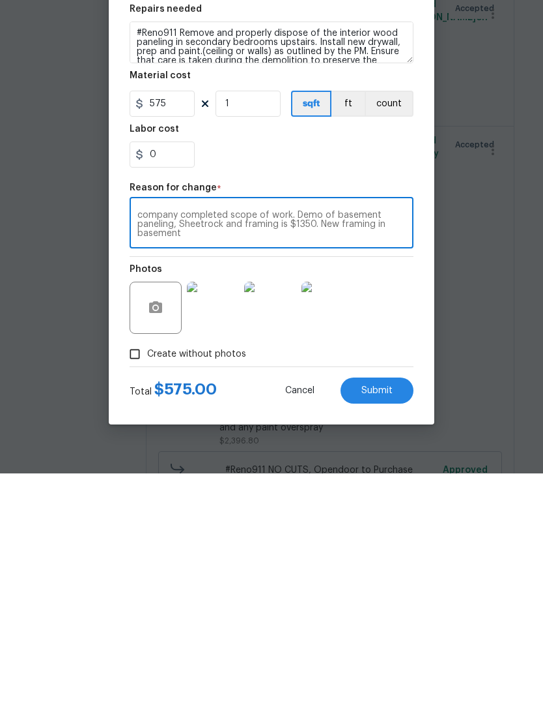
scroll to position [9, 0]
type textarea "All drywall and framing had to be redone once foundation company completed scop…"
click at [179, 318] on input "575" at bounding box center [162, 331] width 65 height 26
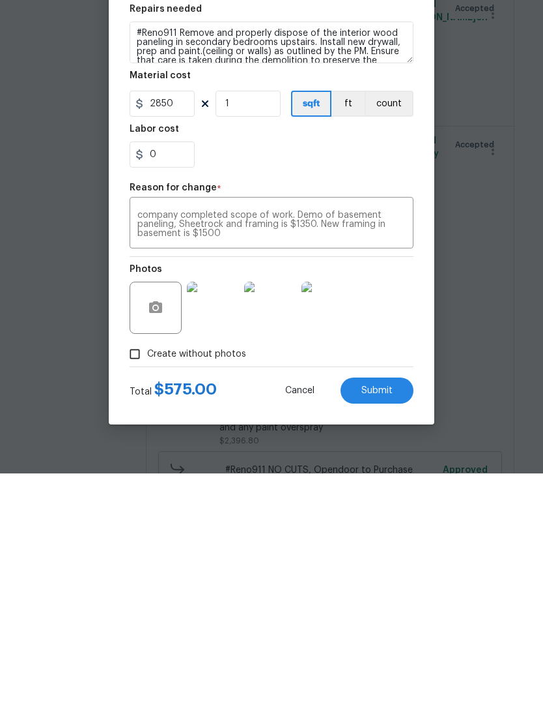
click at [394, 605] on button "Submit" at bounding box center [377, 618] width 73 height 26
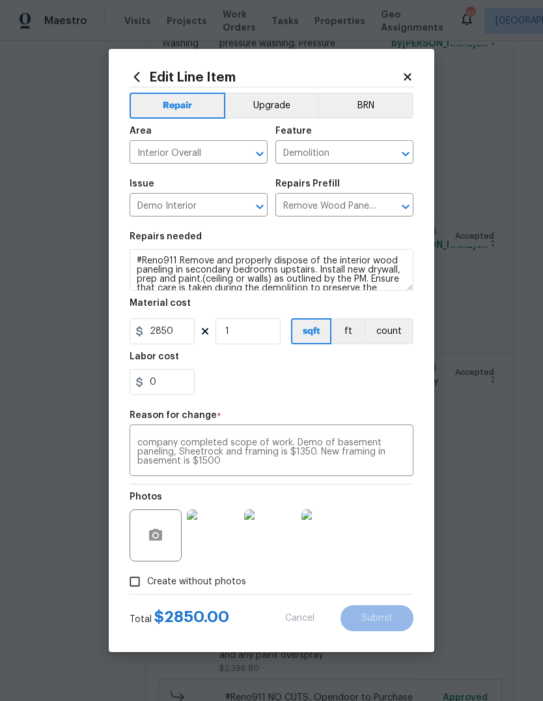
type input "575"
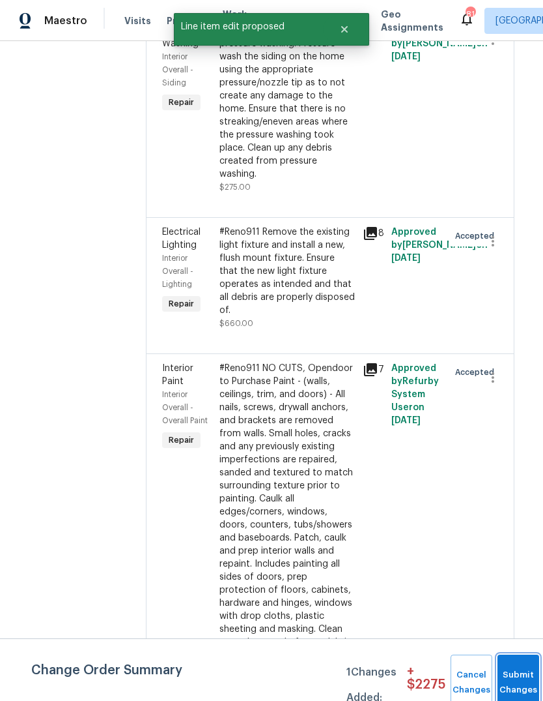
click at [516, 673] on button "Submit Changes" at bounding box center [519, 682] width 42 height 56
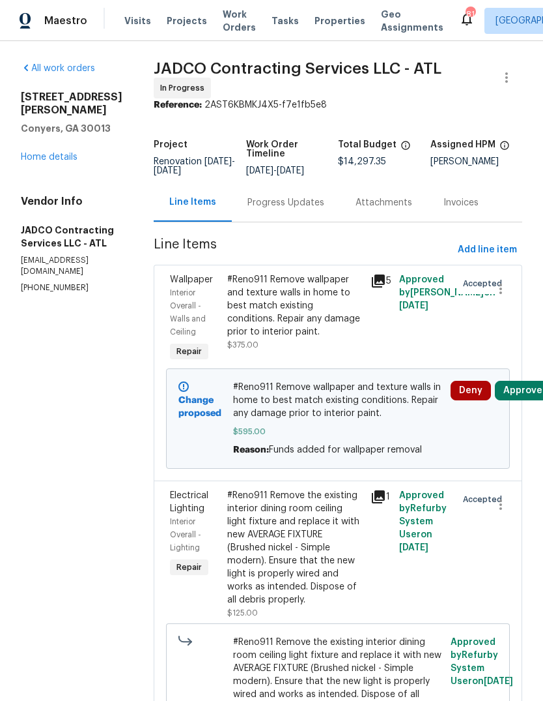
scroll to position [0, 0]
click at [499, 256] on span "Add line item" at bounding box center [487, 250] width 59 height 16
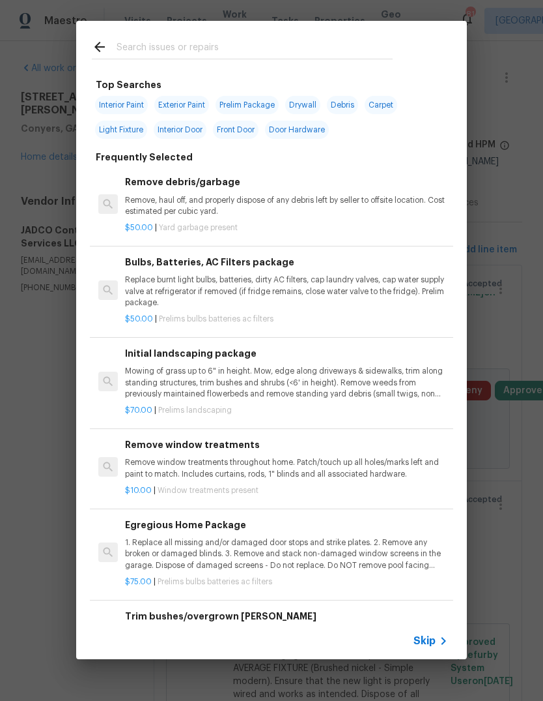
click at [329, 50] on input "text" at bounding box center [255, 49] width 276 height 20
type input "Electrical"
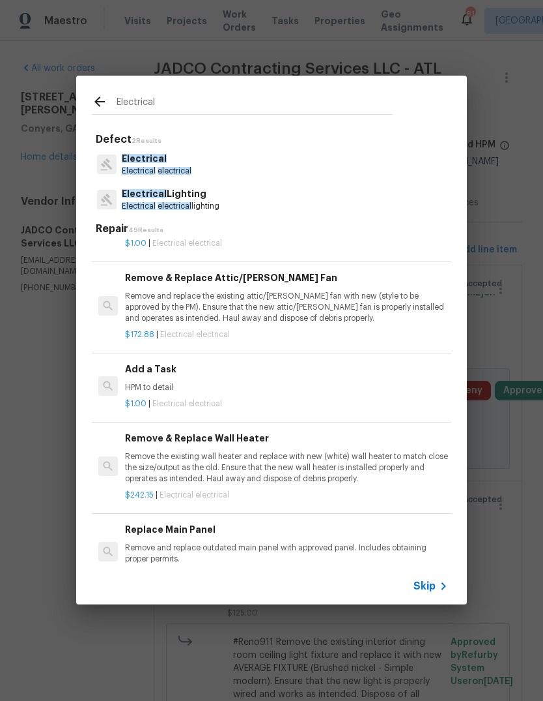
scroll to position [798, 0]
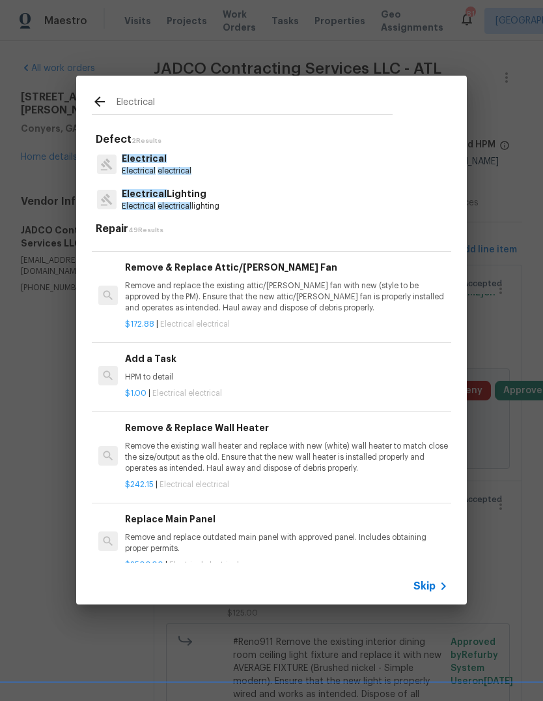
click at [145, 371] on p "HPM to detail" at bounding box center [286, 376] width 323 height 11
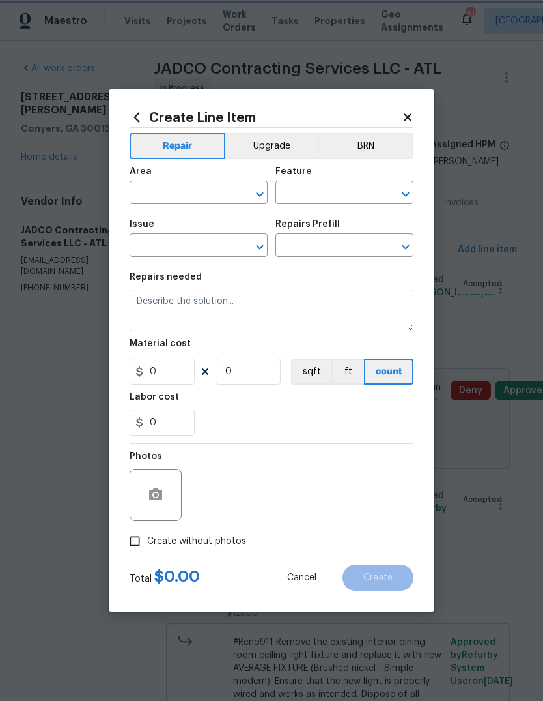
type input "Electrical"
type input "Add a Task $1.00"
type textarea "HPM to detail"
type input "1"
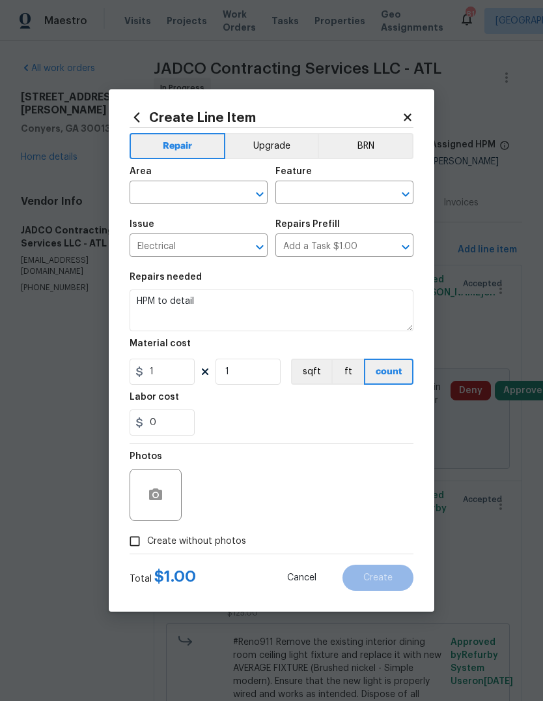
click at [162, 194] on input "text" at bounding box center [181, 194] width 102 height 20
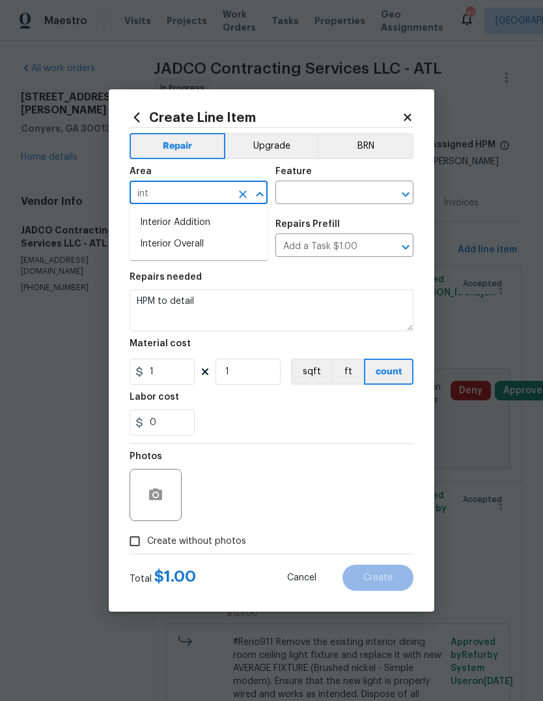
click at [163, 248] on li "Interior Overall" at bounding box center [199, 244] width 138 height 22
type input "Interior Overall"
click at [364, 199] on input "text" at bounding box center [327, 194] width 102 height 20
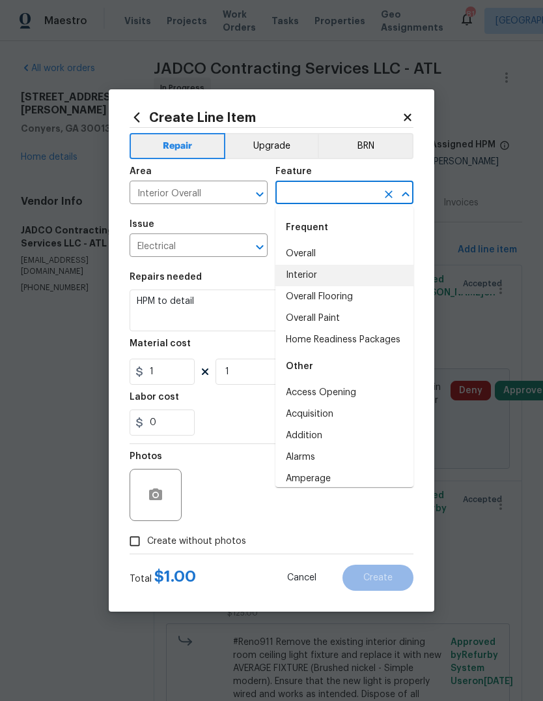
click at [322, 270] on li "Interior" at bounding box center [345, 276] width 138 height 22
type input "Interior"
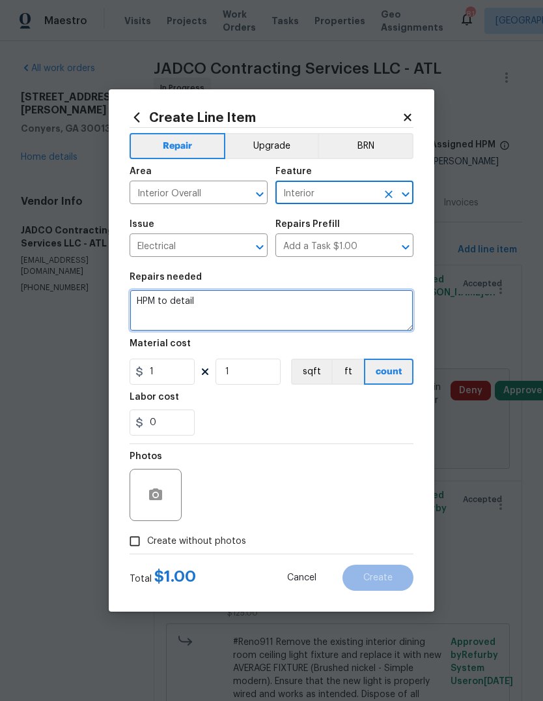
click at [361, 313] on textarea "HPM to detail" at bounding box center [272, 310] width 284 height 42
type textarea "H"
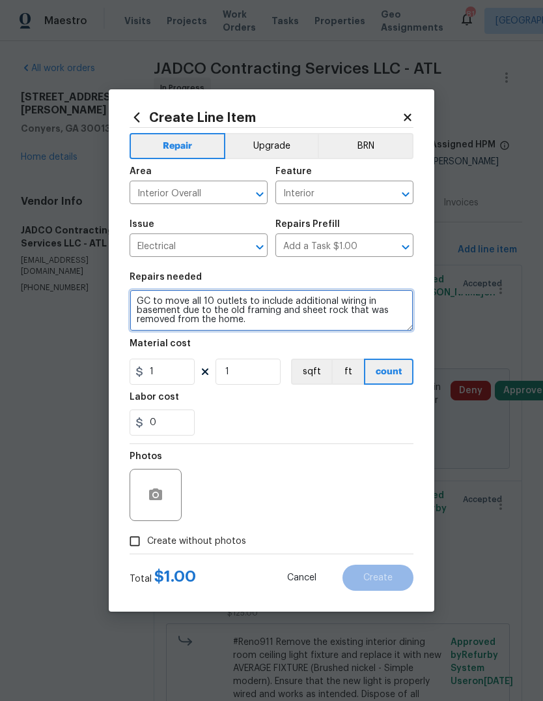
type textarea "GC to move all 10 outlets to include additional wiring in basement due to the o…"
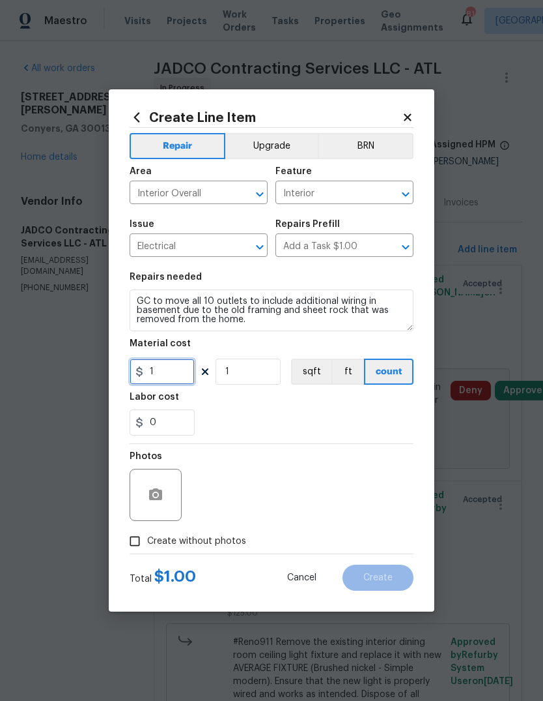
click at [171, 379] on input "1" at bounding box center [162, 371] width 65 height 26
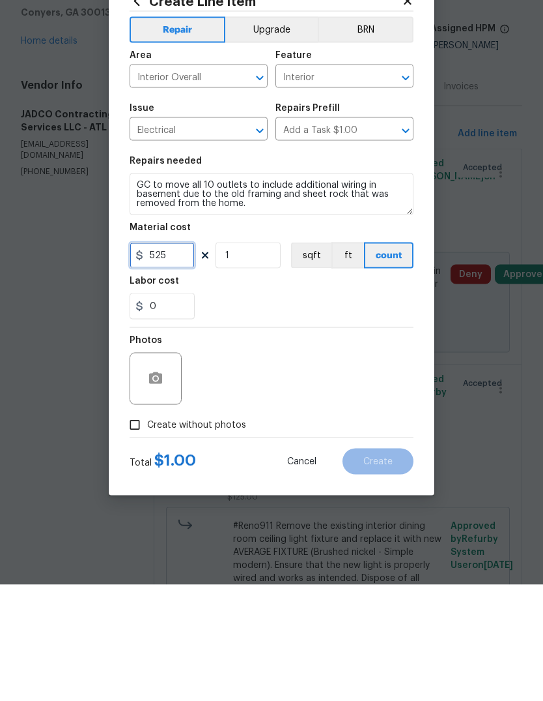
type input "525"
click at [158, 488] on icon "button" at bounding box center [155, 494] width 13 height 12
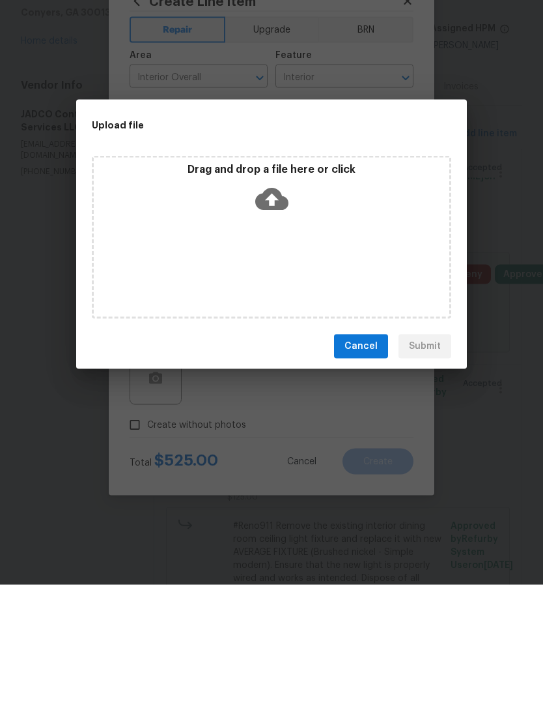
scroll to position [49, 0]
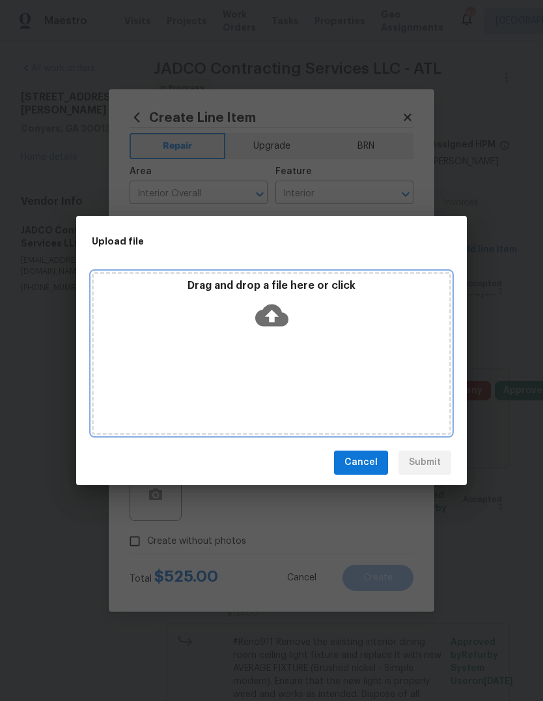
click at [301, 334] on div "Drag and drop a file here or click" at bounding box center [272, 307] width 356 height 56
